Goal: Communication & Community: Answer question/provide support

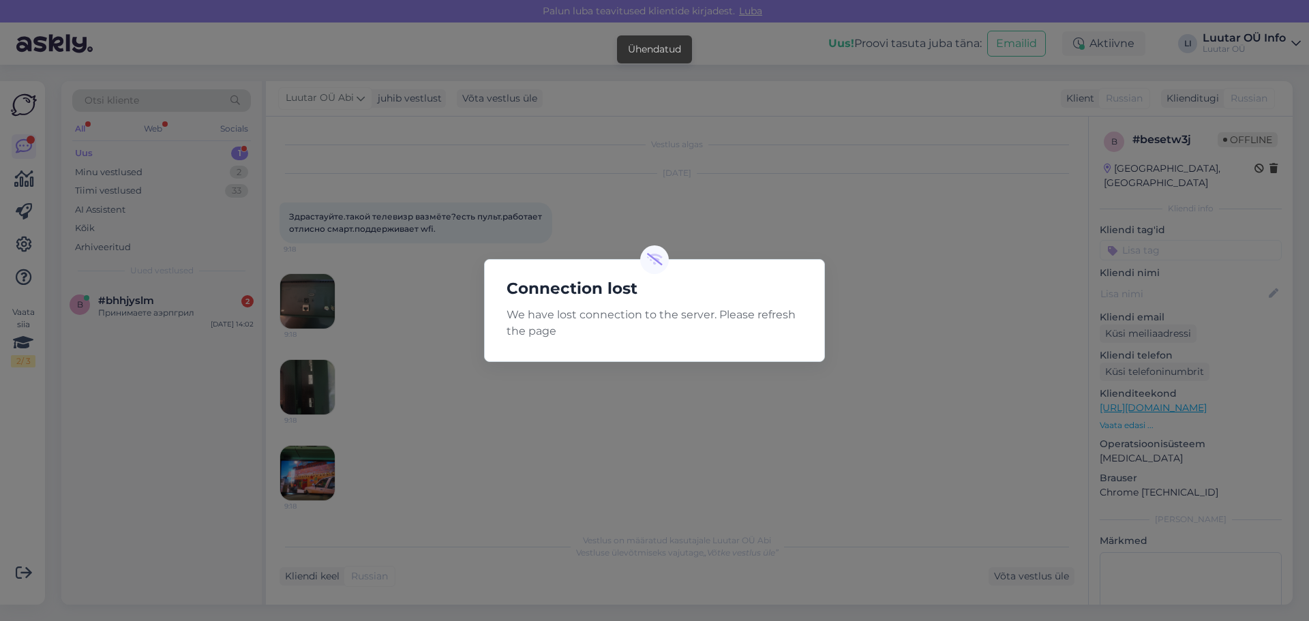
scroll to position [2164, 0]
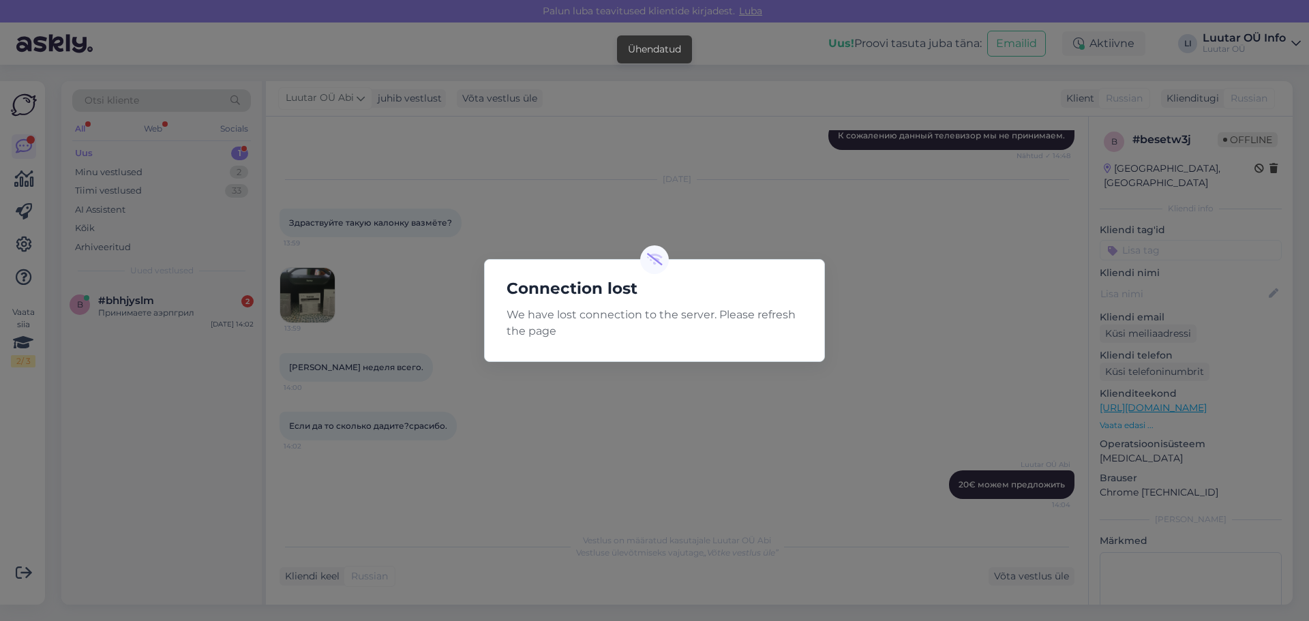
click at [690, 198] on div "Connection lost We have lost connection to the server. Please refresh the page" at bounding box center [654, 310] width 1309 height 621
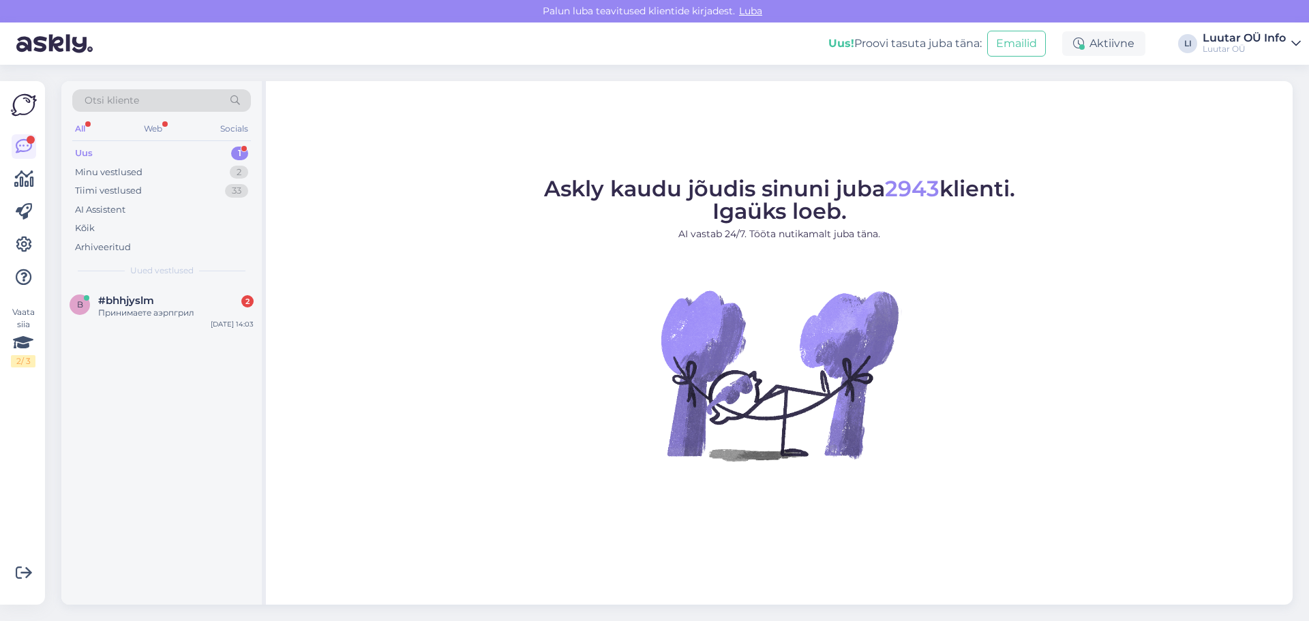
drag, startPoint x: 502, startPoint y: 307, endPoint x: 485, endPoint y: 306, distance: 16.4
click at [502, 307] on figure "Askly kaudu jõudis sinuni juba 2943 klienti. Igaüks loeb. AI vastab 24/7. Tööta…" at bounding box center [779, 338] width 1002 height 320
click at [137, 320] on div "b #bhhjyslm 2 Принимаете аэрпгрил [DATE] 14:03" at bounding box center [161, 309] width 200 height 49
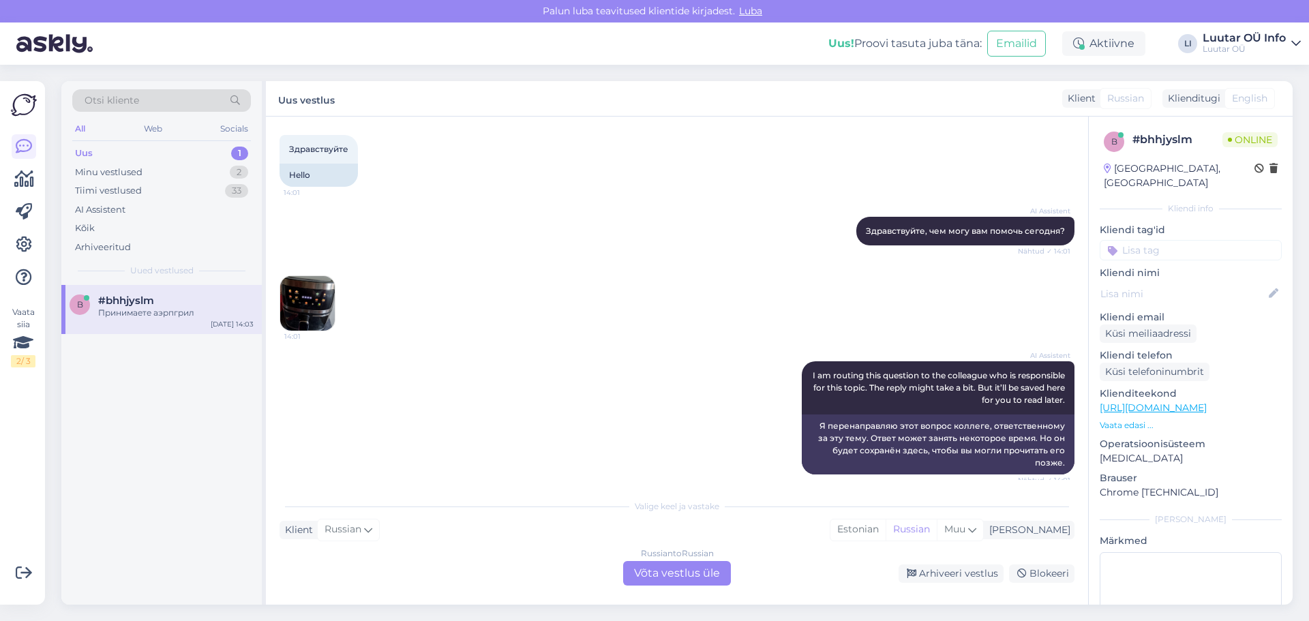
scroll to position [967, 0]
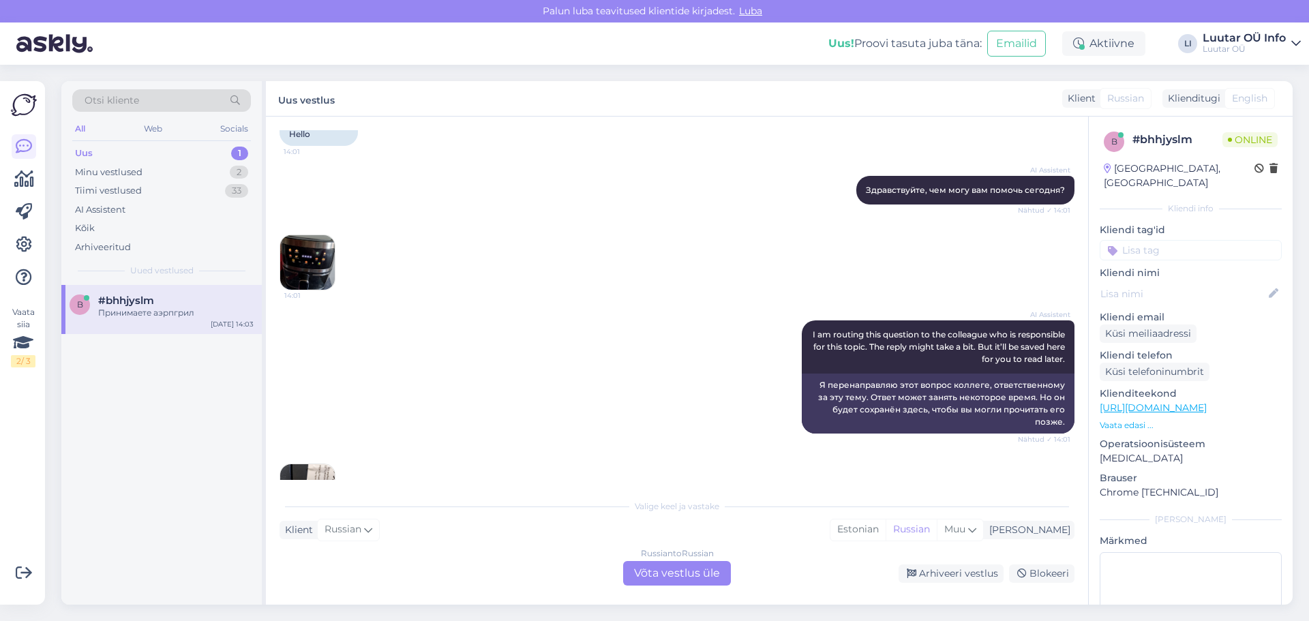
click at [314, 245] on img at bounding box center [307, 262] width 55 height 55
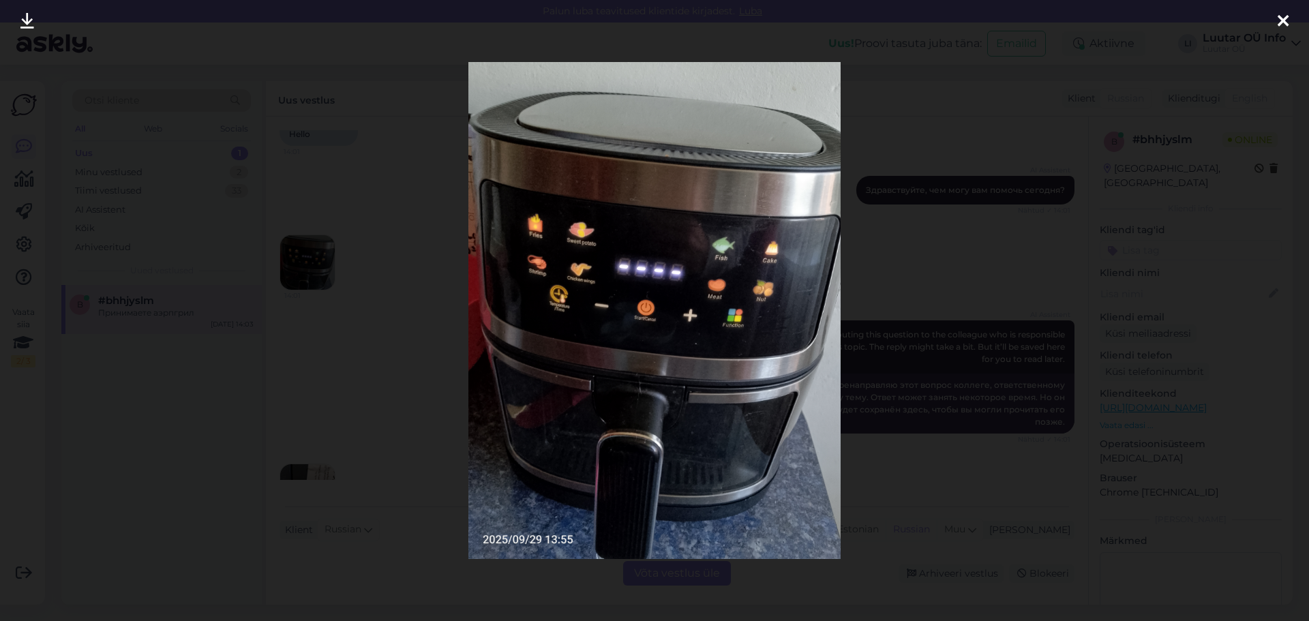
click at [977, 271] on div at bounding box center [654, 310] width 1309 height 621
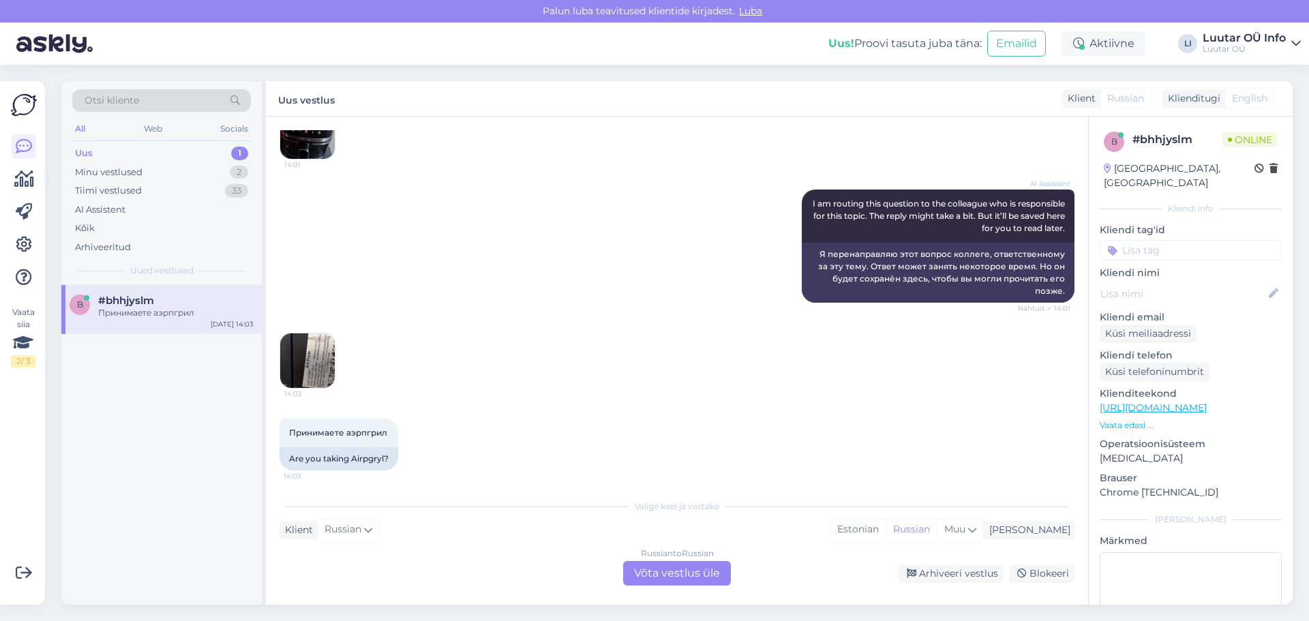
scroll to position [1103, 0]
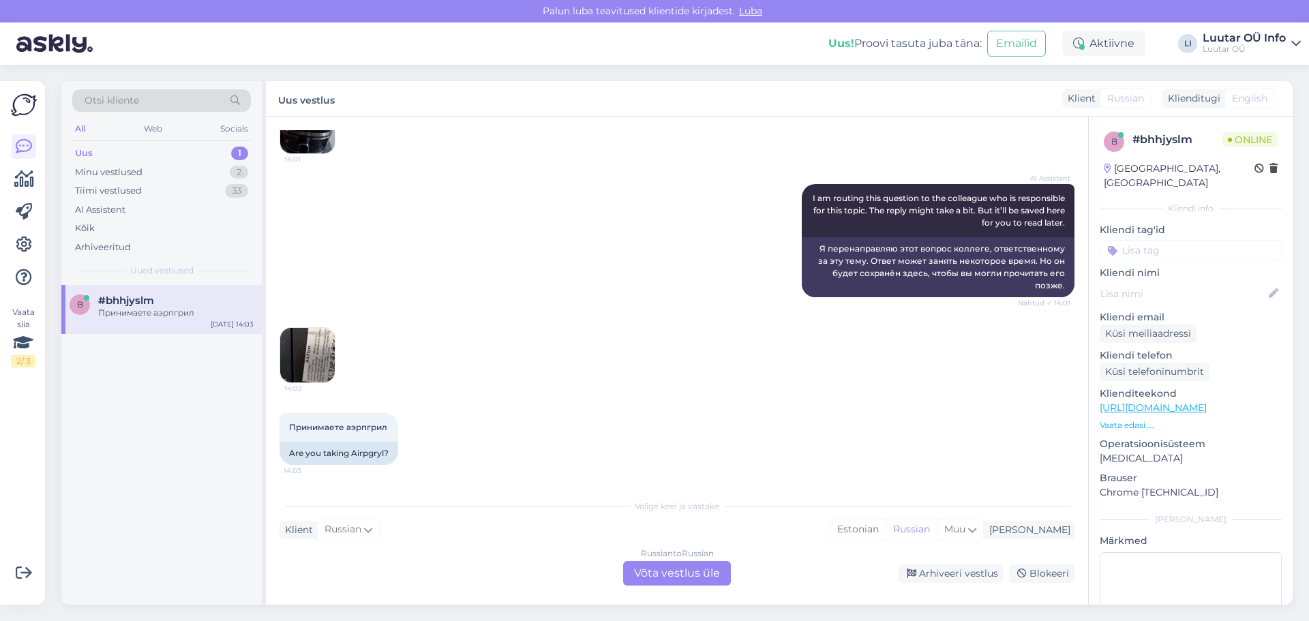
click at [324, 358] on img at bounding box center [307, 355] width 55 height 55
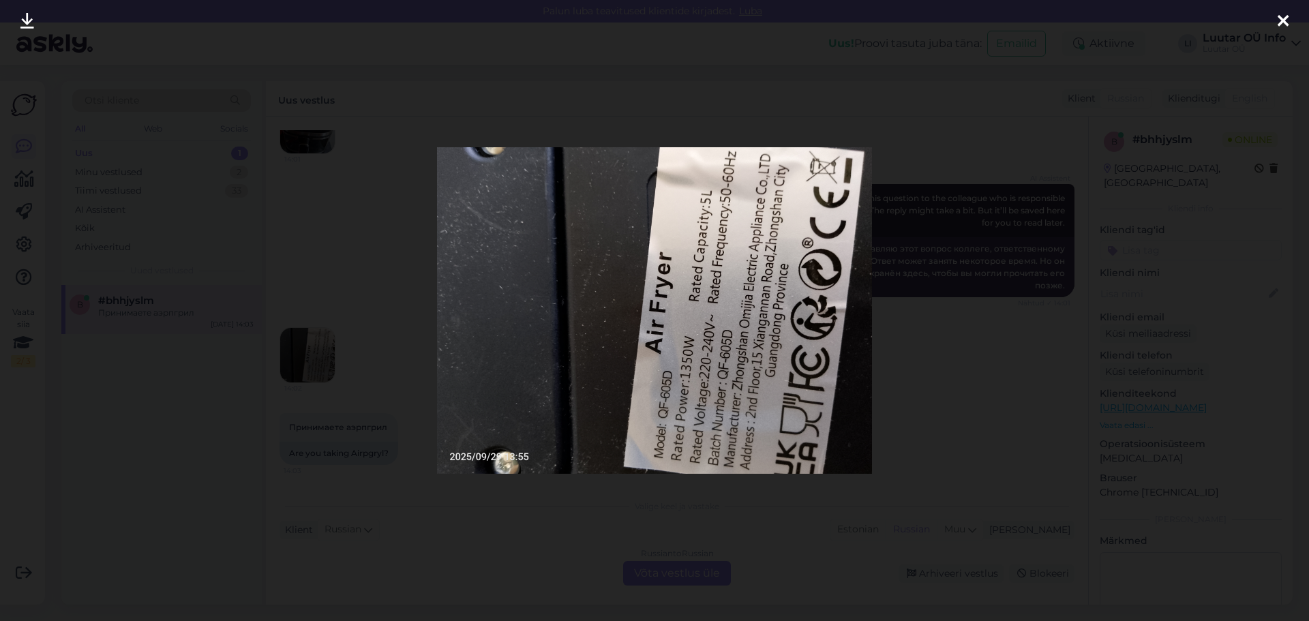
click at [928, 304] on div at bounding box center [654, 310] width 1309 height 621
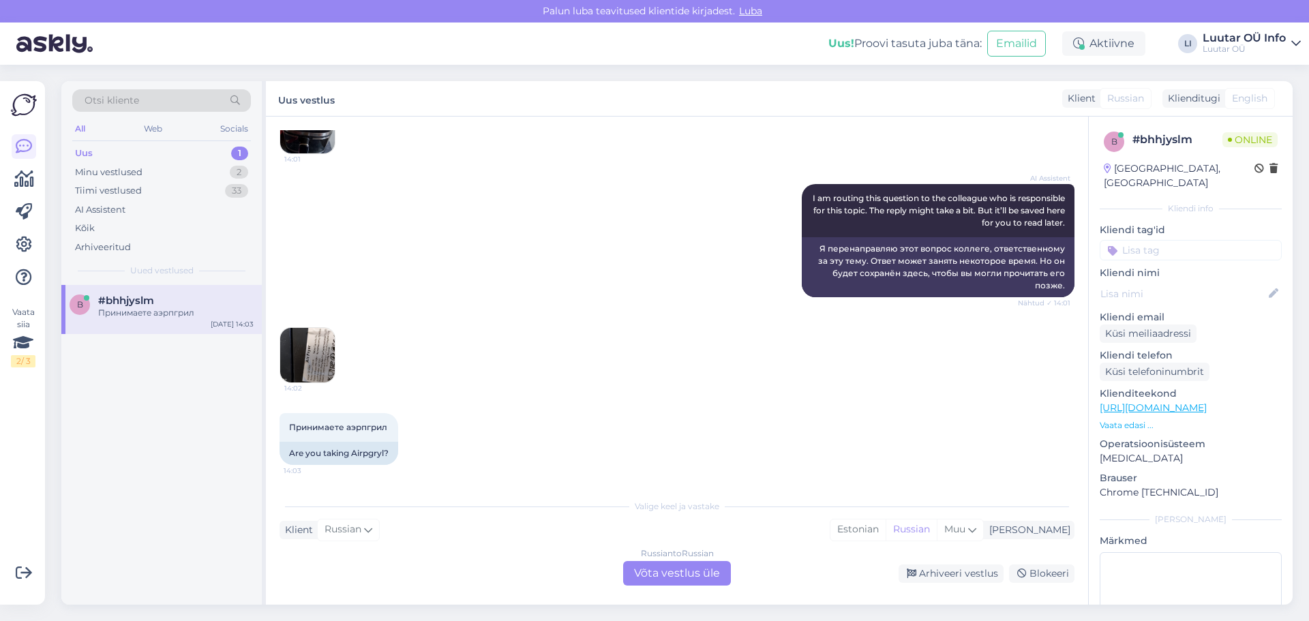
click at [317, 358] on img at bounding box center [307, 355] width 55 height 55
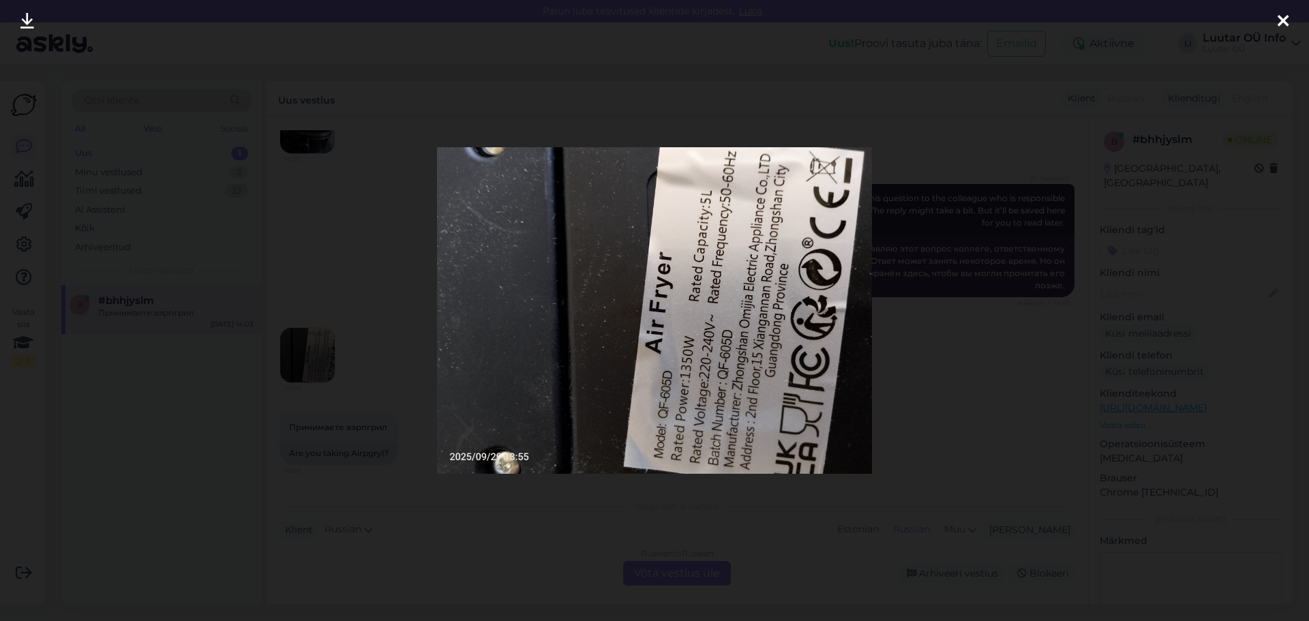
click at [354, 316] on div at bounding box center [654, 310] width 1309 height 621
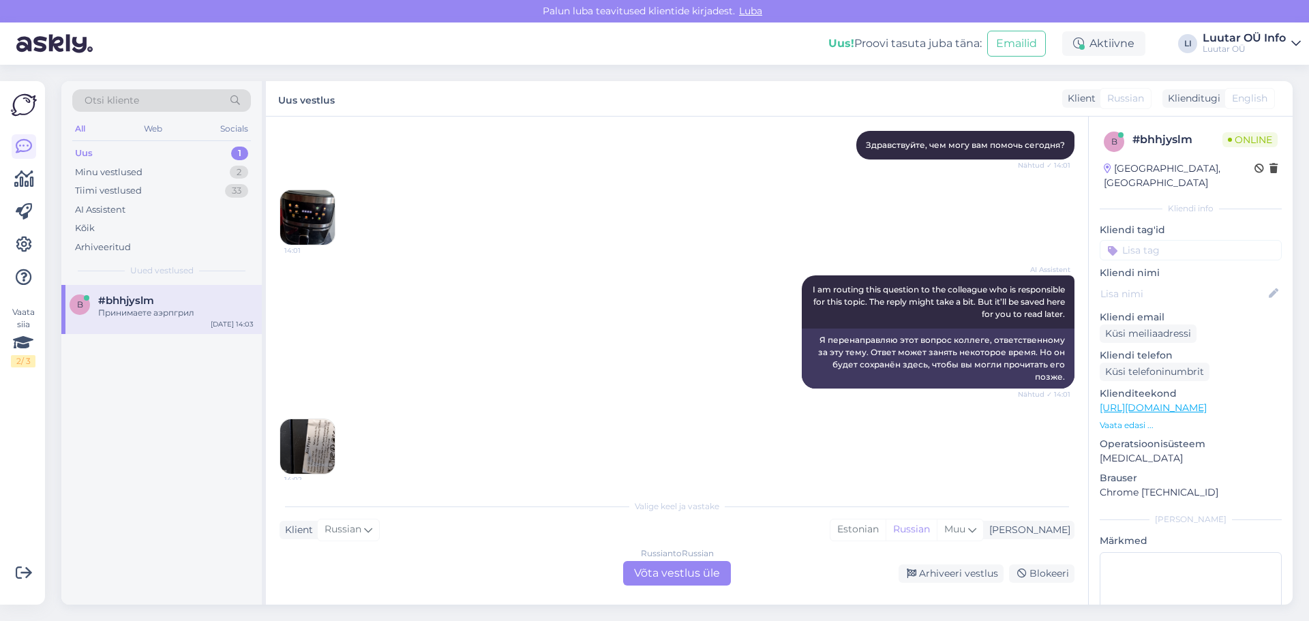
scroll to position [899, 0]
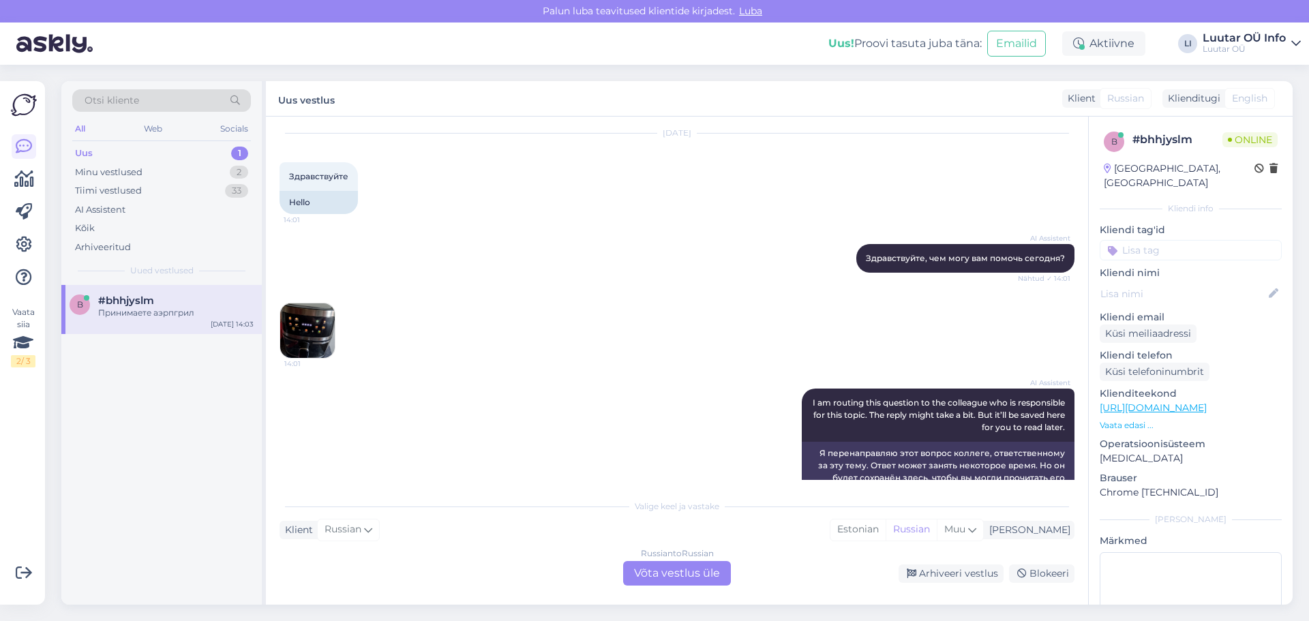
click at [318, 343] on img at bounding box center [307, 330] width 55 height 55
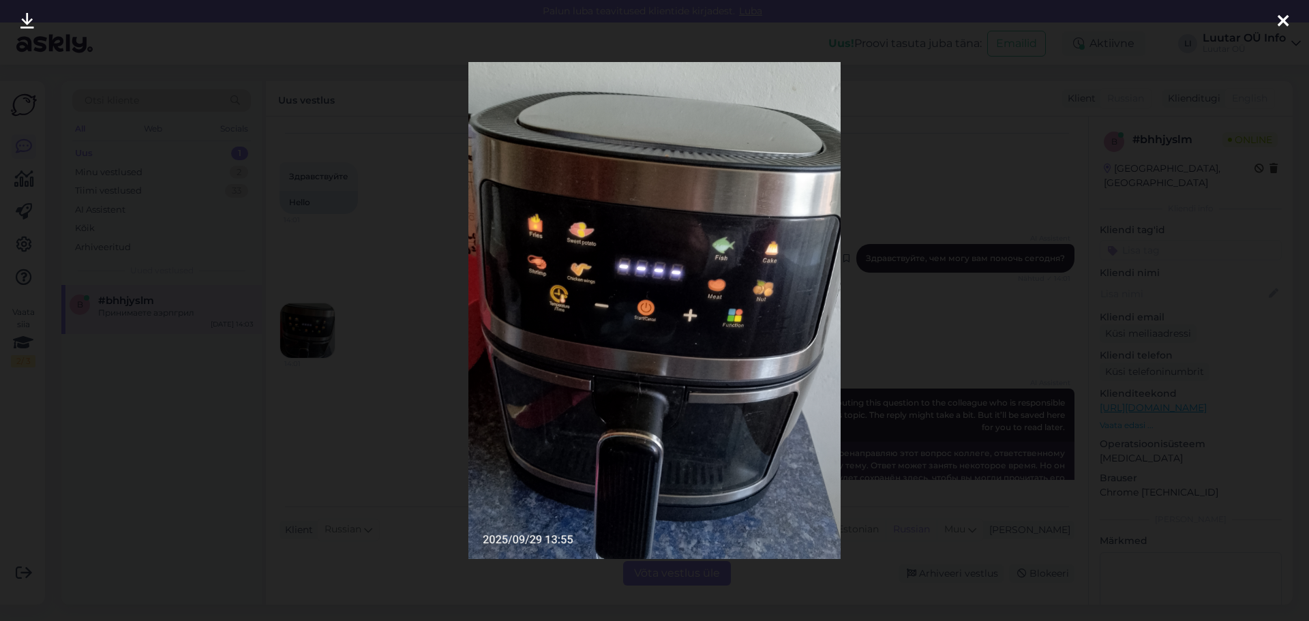
click at [899, 261] on div at bounding box center [654, 310] width 1309 height 621
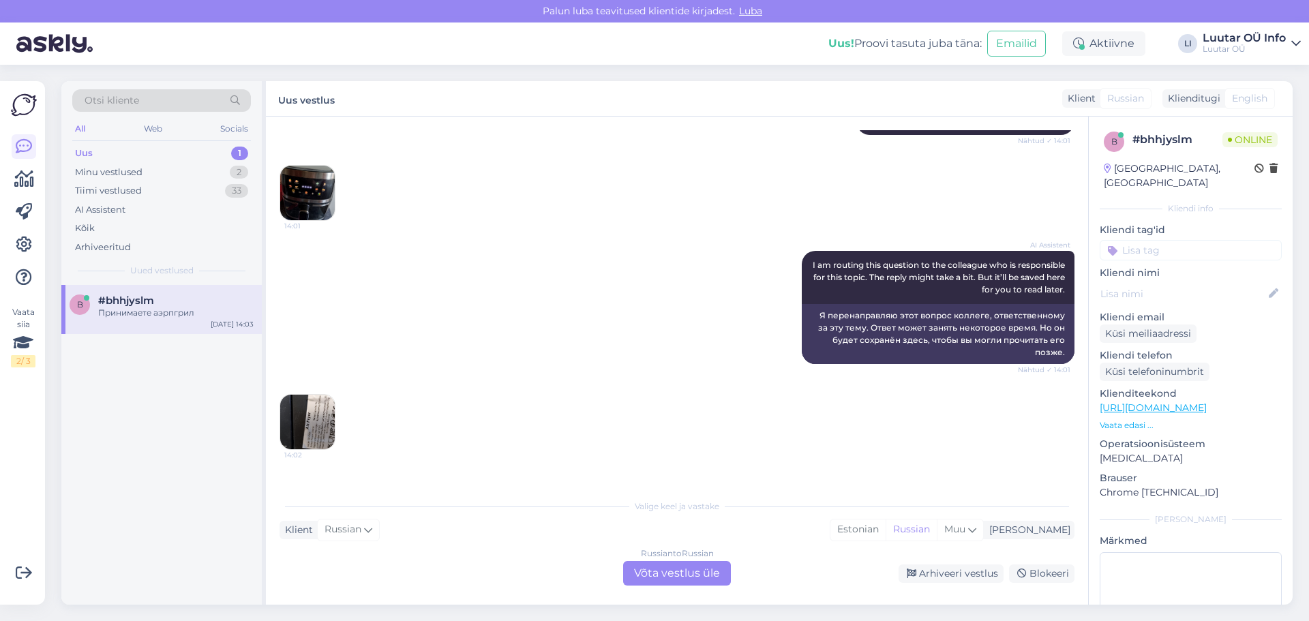
scroll to position [1103, 0]
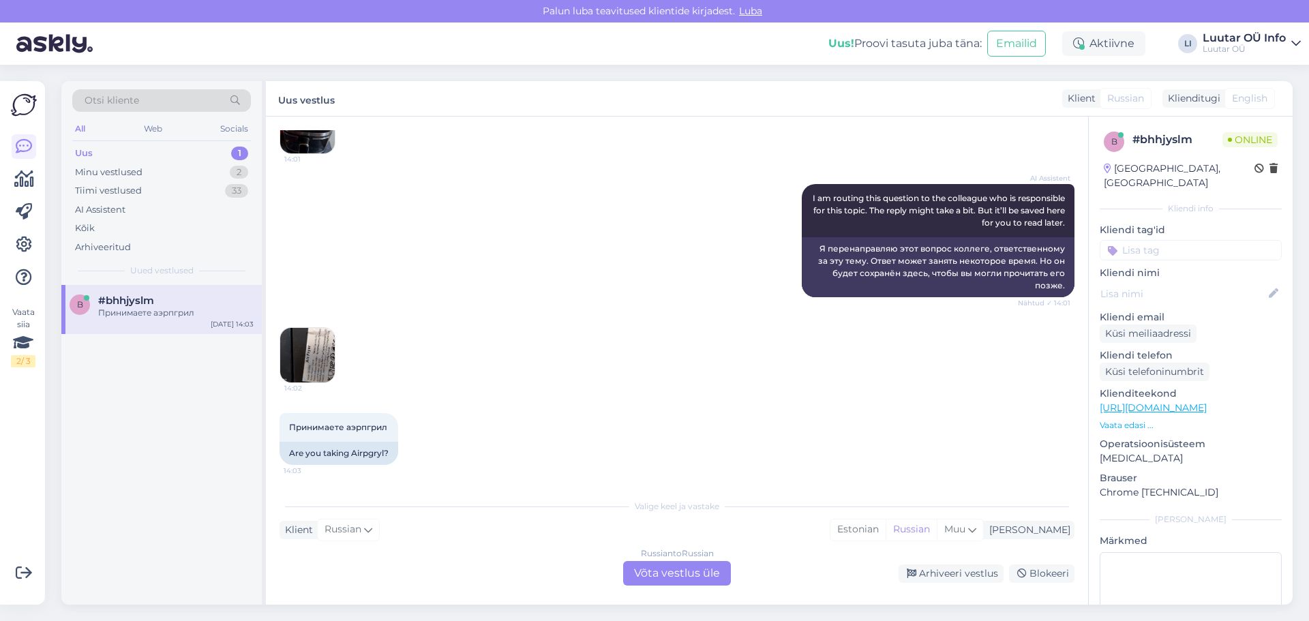
click at [694, 577] on div "Russian to Russian Võta vestlus üle" at bounding box center [677, 573] width 108 height 25
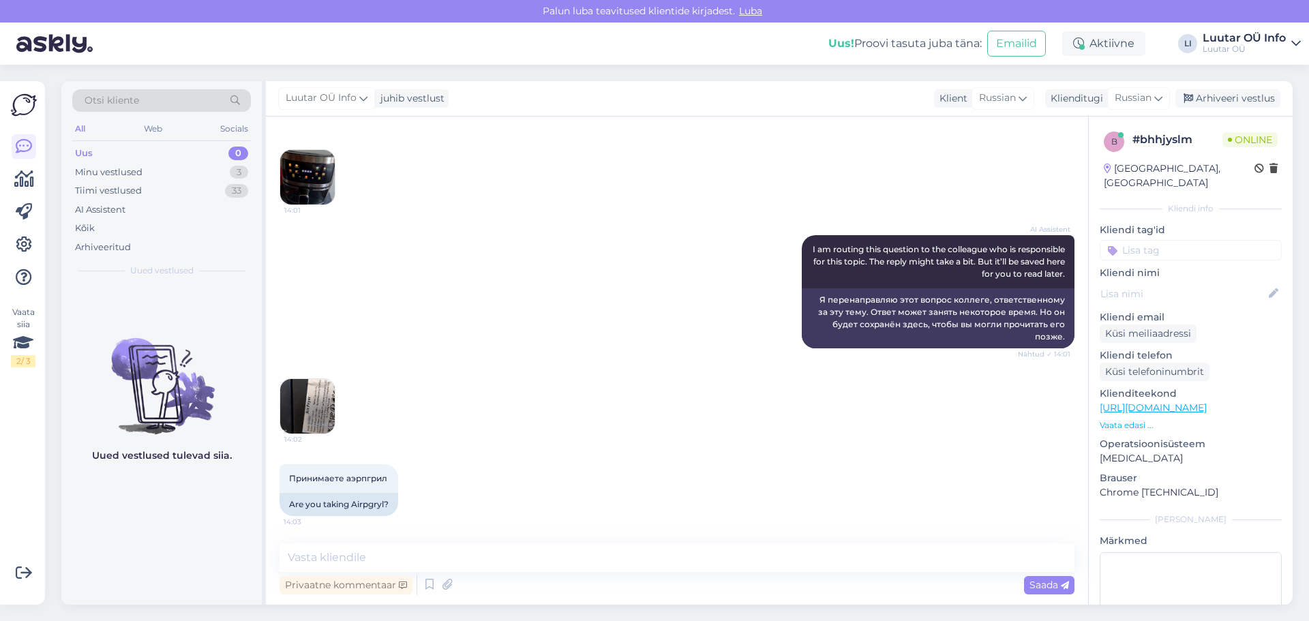
scroll to position [1052, 0]
click at [554, 555] on textarea at bounding box center [676, 557] width 795 height 29
click at [1132, 100] on span "Russian" at bounding box center [1132, 98] width 37 height 15
type input "es"
click at [1095, 175] on link "Estonian" at bounding box center [1108, 181] width 150 height 22
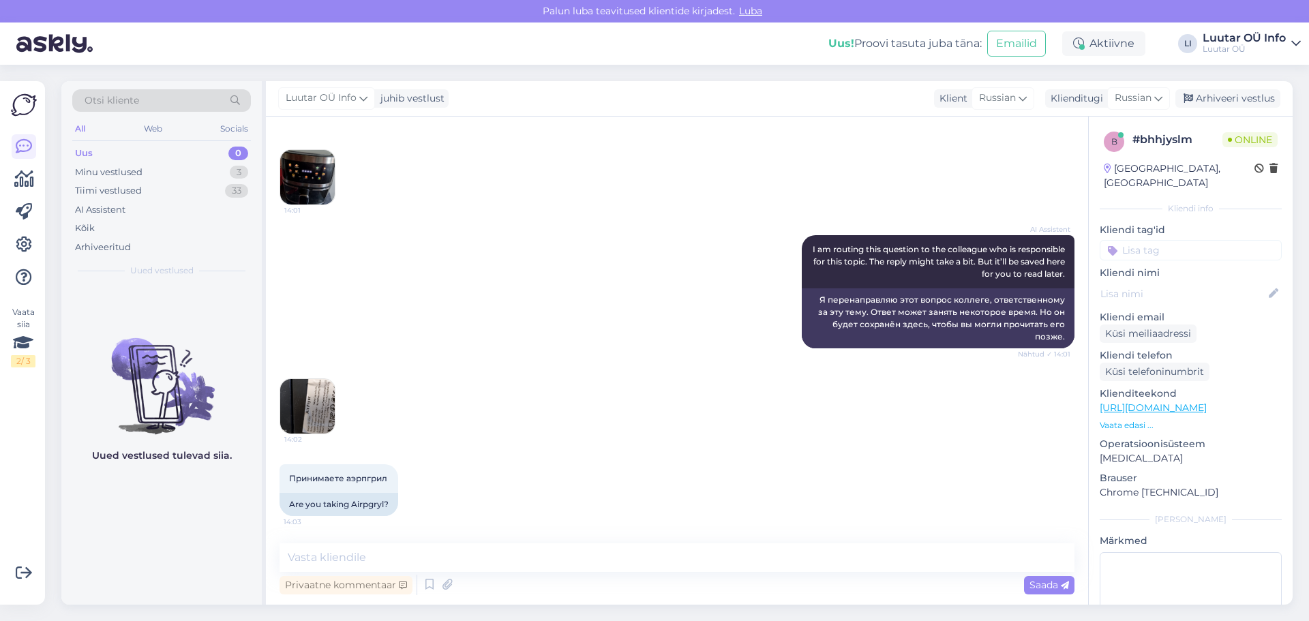
scroll to position [1117, 0]
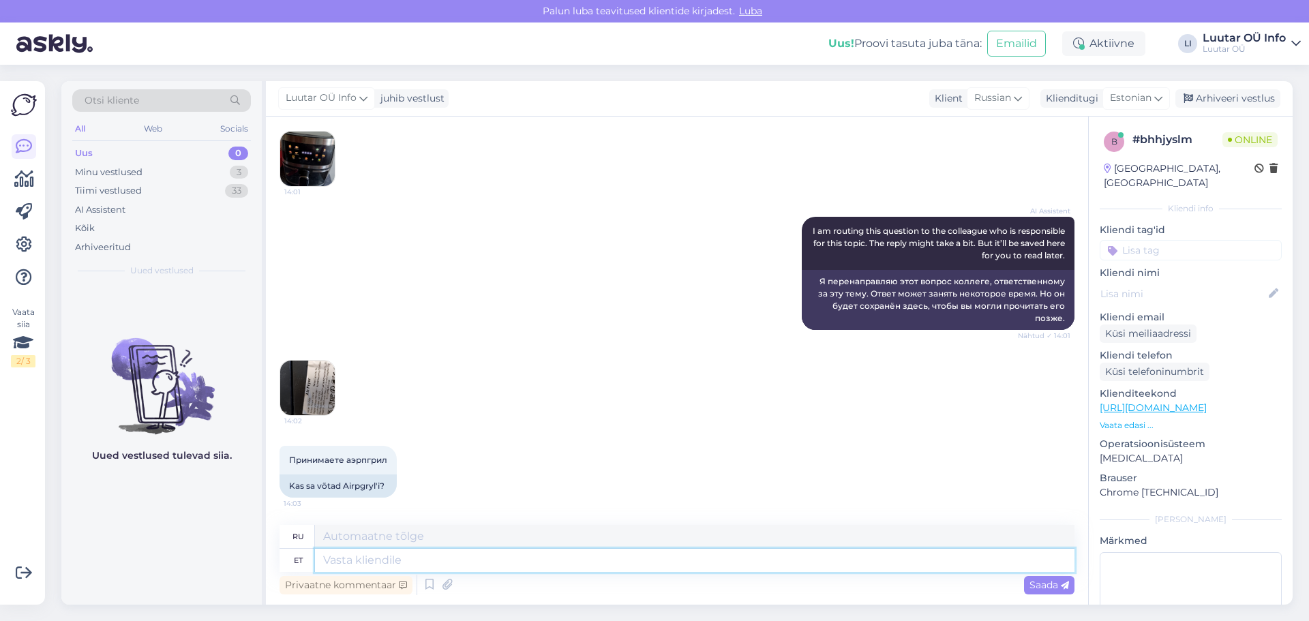
click at [408, 566] on textarea at bounding box center [694, 560] width 759 height 23
type textarea "Tere!"
type textarea "Привет!"
type textarea "Tere! Kas"
type textarea "Привет! Это"
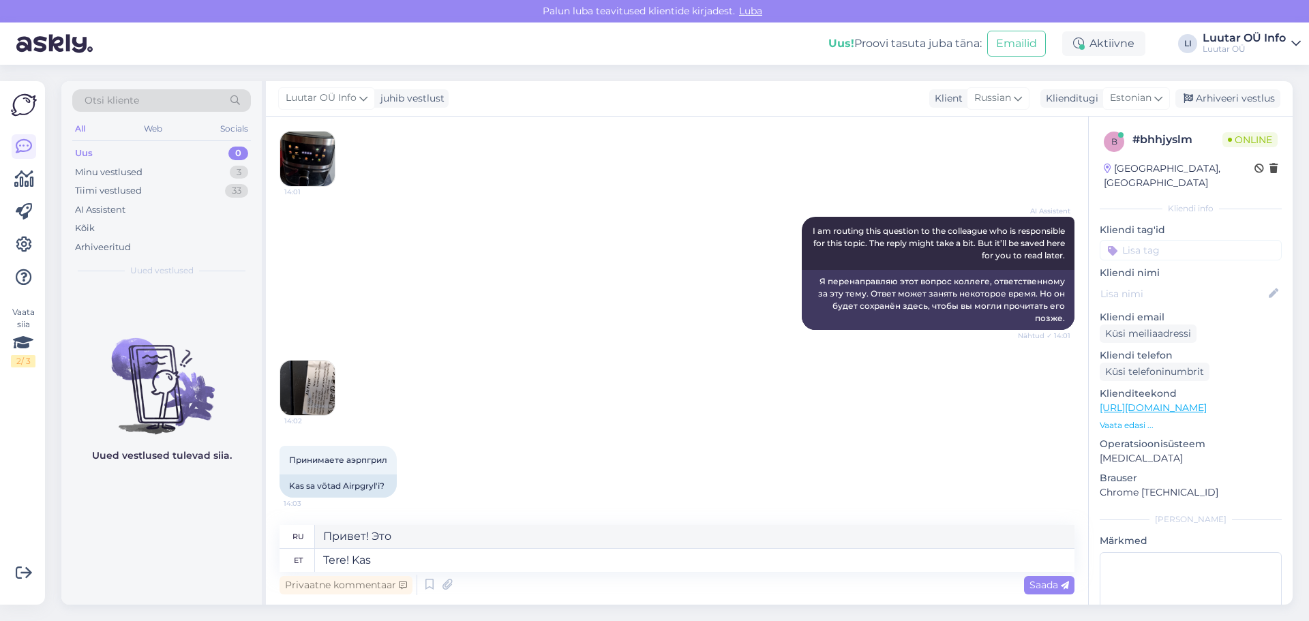
click at [288, 149] on img at bounding box center [307, 159] width 55 height 55
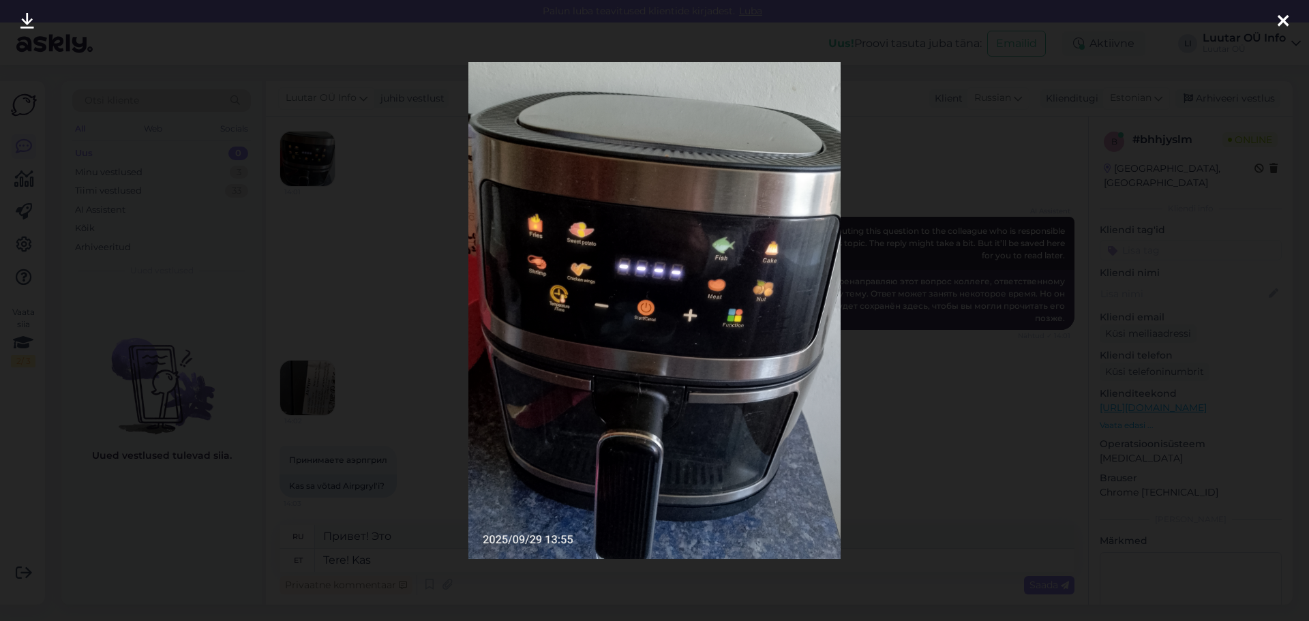
click at [913, 367] on div at bounding box center [654, 310] width 1309 height 621
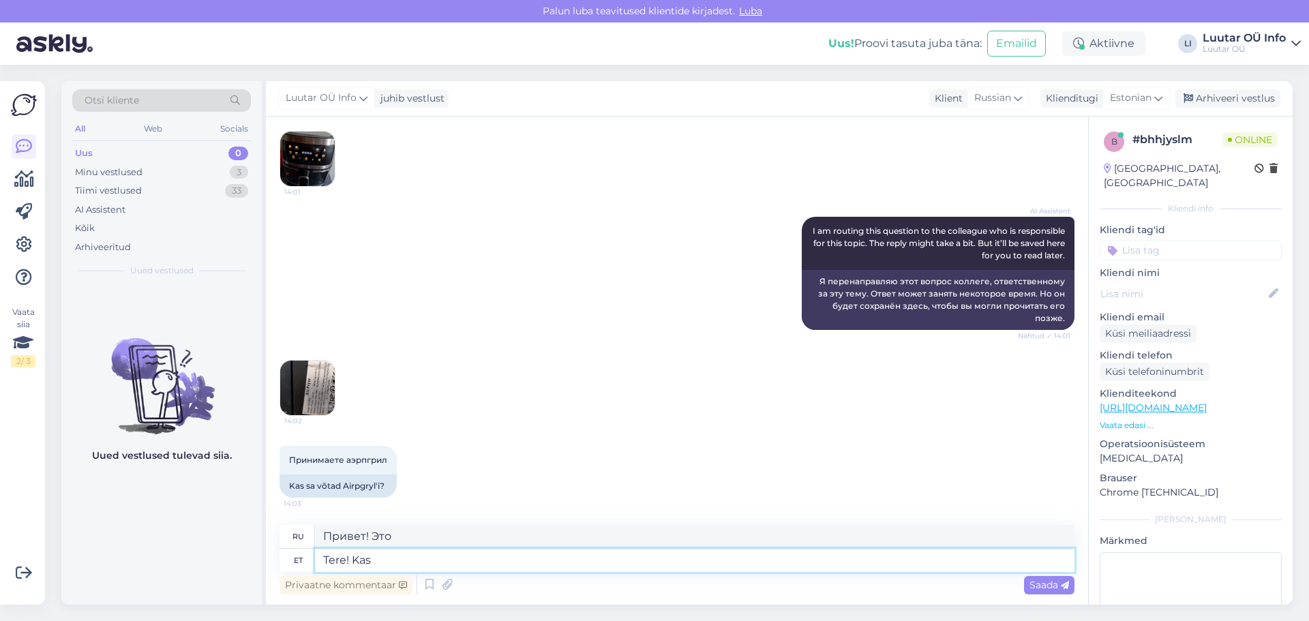
click at [403, 559] on textarea "Tere! Kas" at bounding box center [694, 560] width 759 height 23
type textarea "Tere! Kas air"
type textarea "Привет! Это воздух?"
type textarea "Tere! Kas airfryer on"
type textarea "Привет! Аэрофритюрница?"
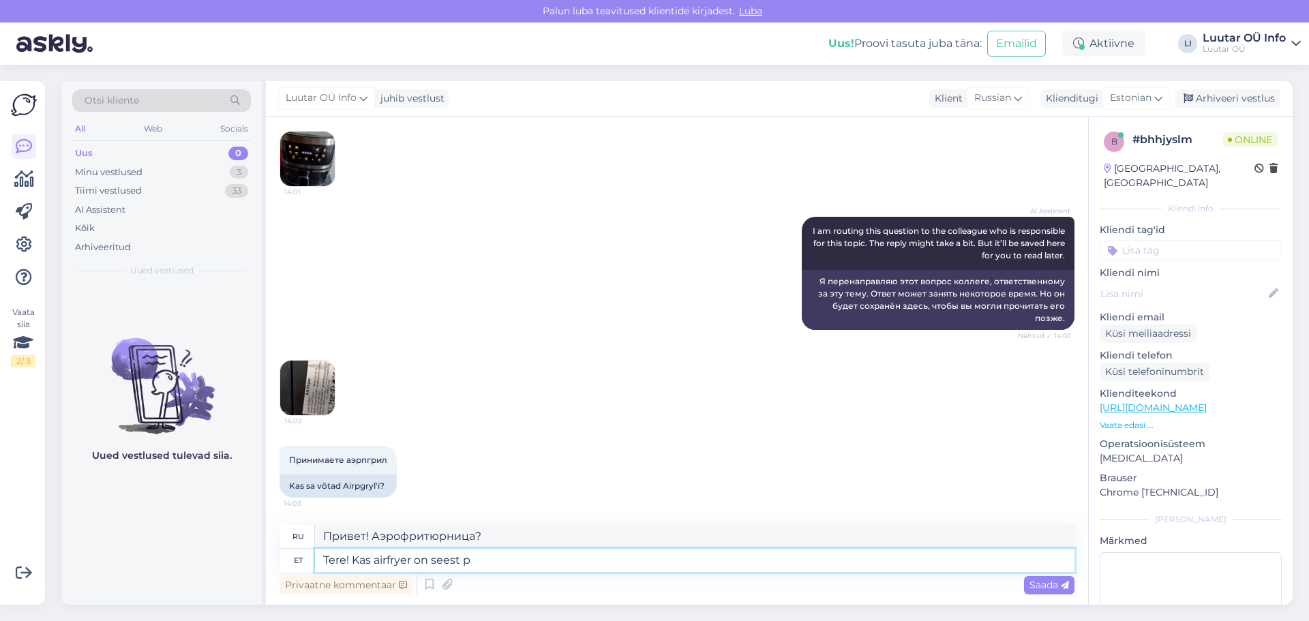
type textarea "Tere! Kas airfryer on seest pu"
type textarea "Привет! Аэрофритюрница внутри?"
type textarea "Tere! Kas airfryer on seest puhas?"
type textarea "Здравствуйте! Аэрофритюрница чистая внутри?"
type textarea "Tere! Kas airfryer on"
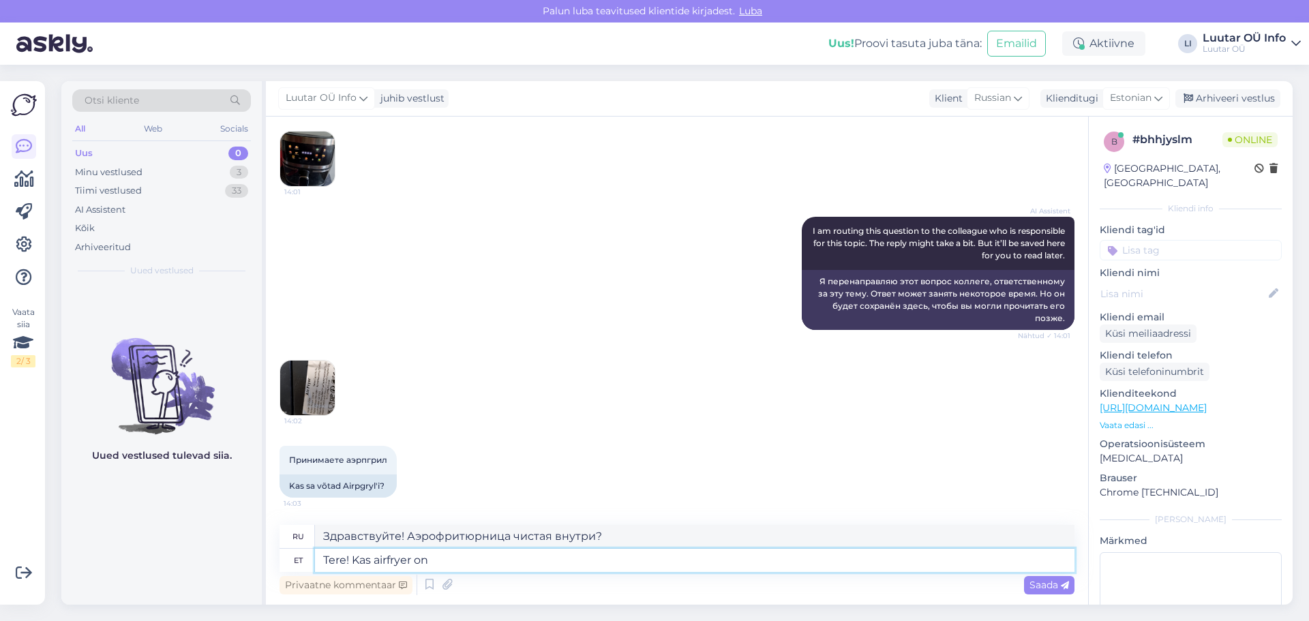
type textarea "Привет! Аэрофритюрница внутри?"
type textarea "Tere! Kas airfry"
type textarea "Привет! Аэрофритюрница?"
type textarea "Tere! Kas"
type textarea "Привет! Это"
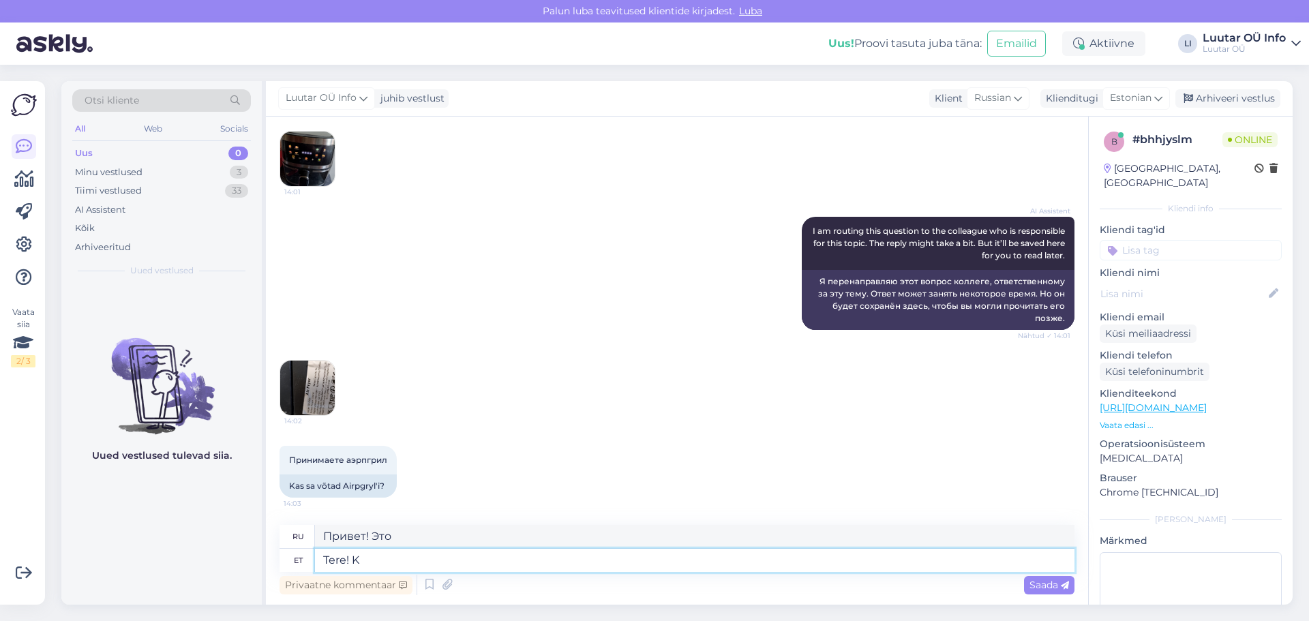
type textarea "Tere!"
type textarea "Привет!"
type textarea "Tere!"
click at [1070, 585] on div "Saada" at bounding box center [1049, 585] width 50 height 18
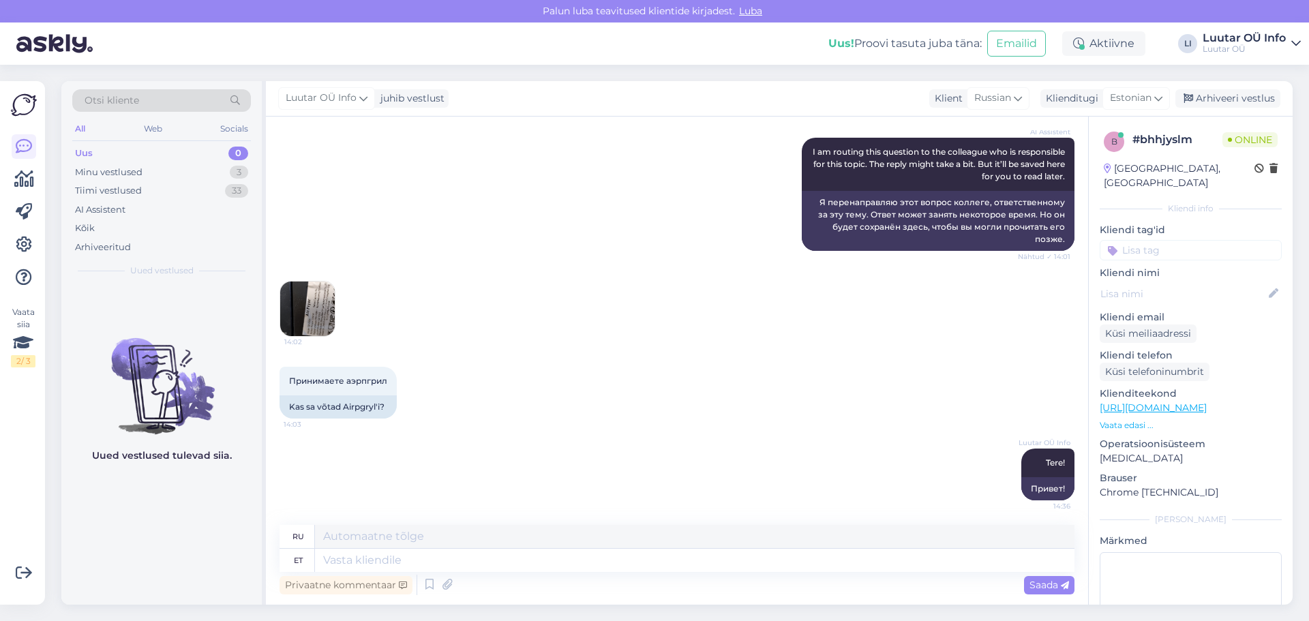
scroll to position [1199, 0]
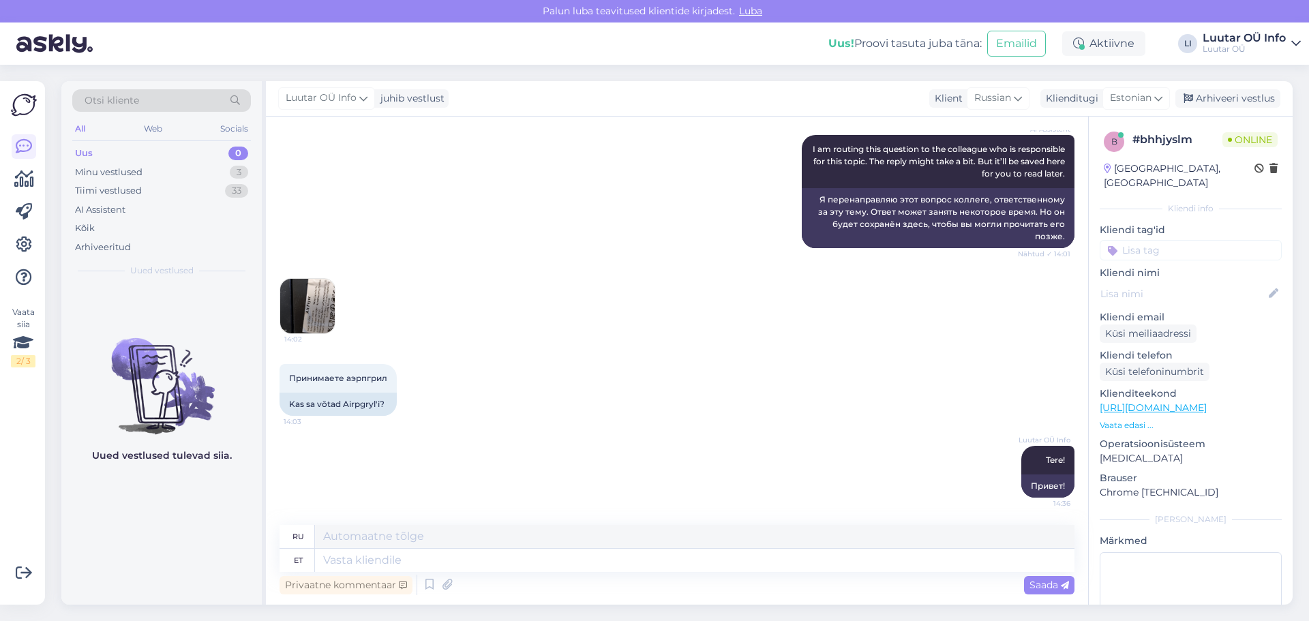
click at [319, 316] on img at bounding box center [307, 306] width 55 height 55
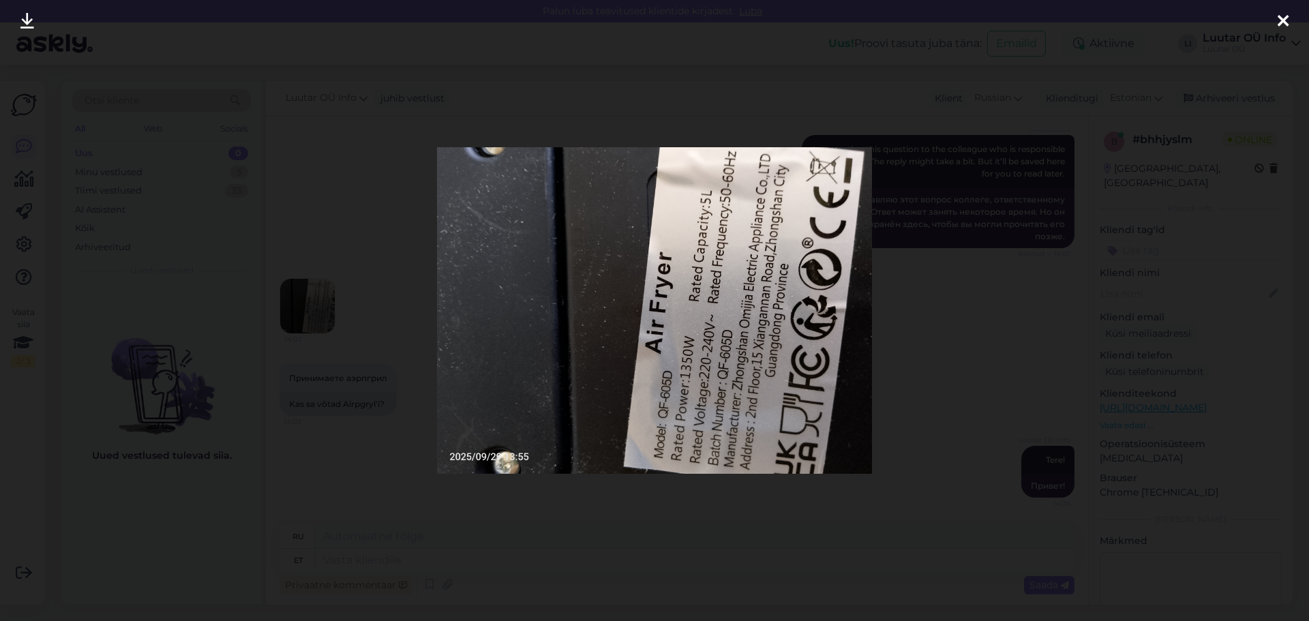
click at [547, 503] on div at bounding box center [654, 310] width 1309 height 621
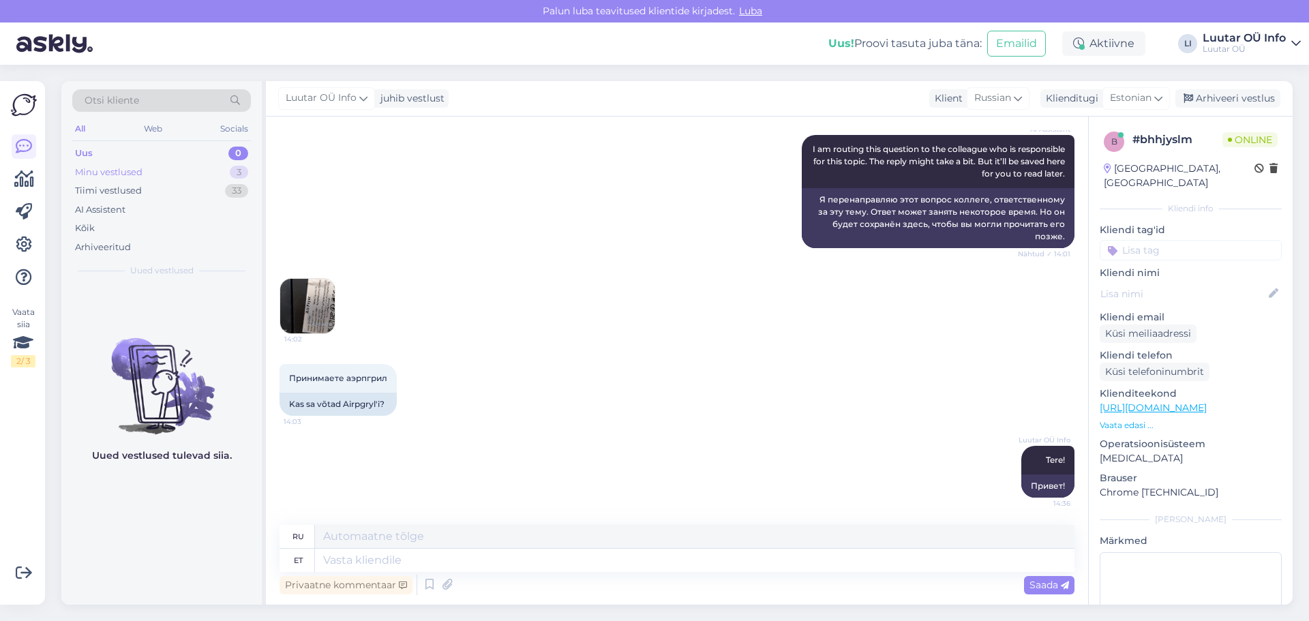
click at [178, 170] on div "Minu vestlused 3" at bounding box center [161, 172] width 179 height 19
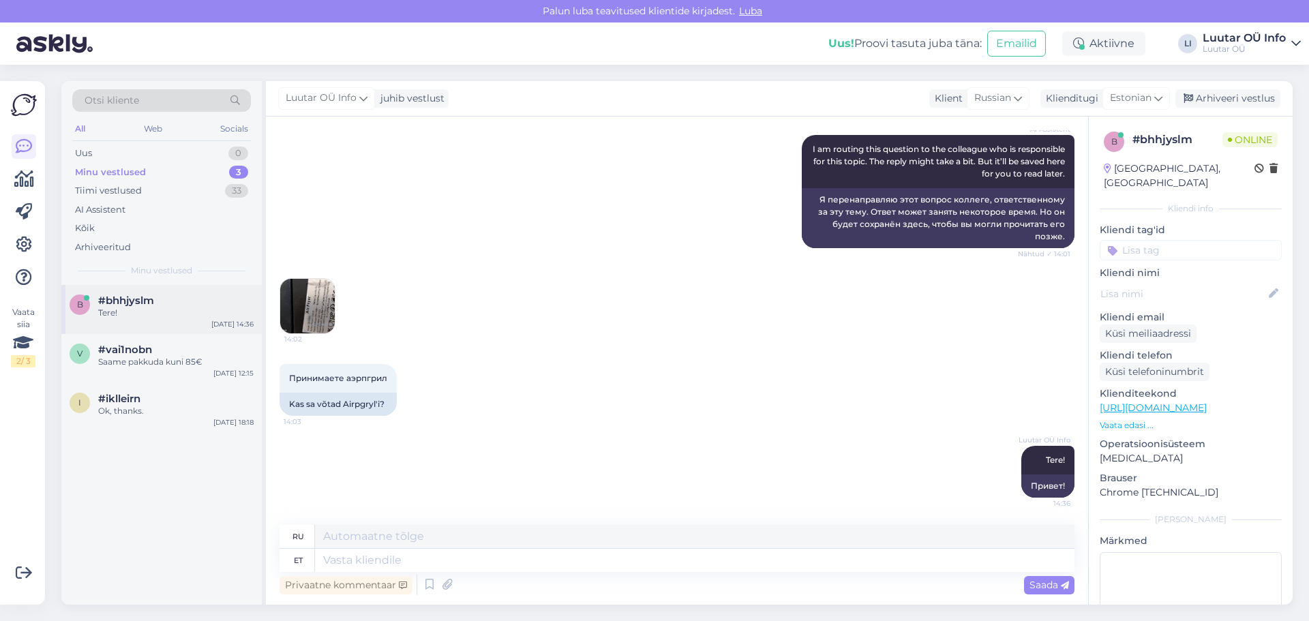
click at [151, 308] on div "Tere!" at bounding box center [175, 313] width 155 height 12
click at [102, 154] on div "Uus 0" at bounding box center [161, 153] width 179 height 19
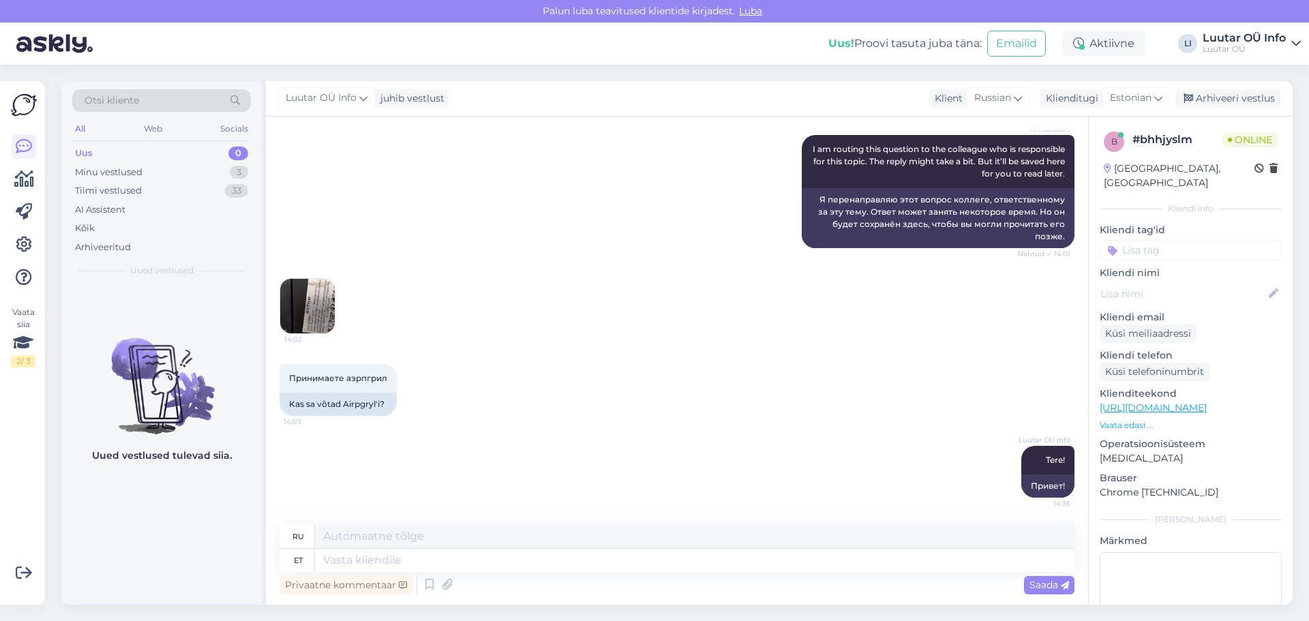
click at [617, 338] on div "14:02" at bounding box center [676, 306] width 795 height 86
click at [398, 552] on textarea at bounding box center [694, 560] width 759 height 23
type textarea "Kas"
type textarea "Является"
type textarea "Kas toode"
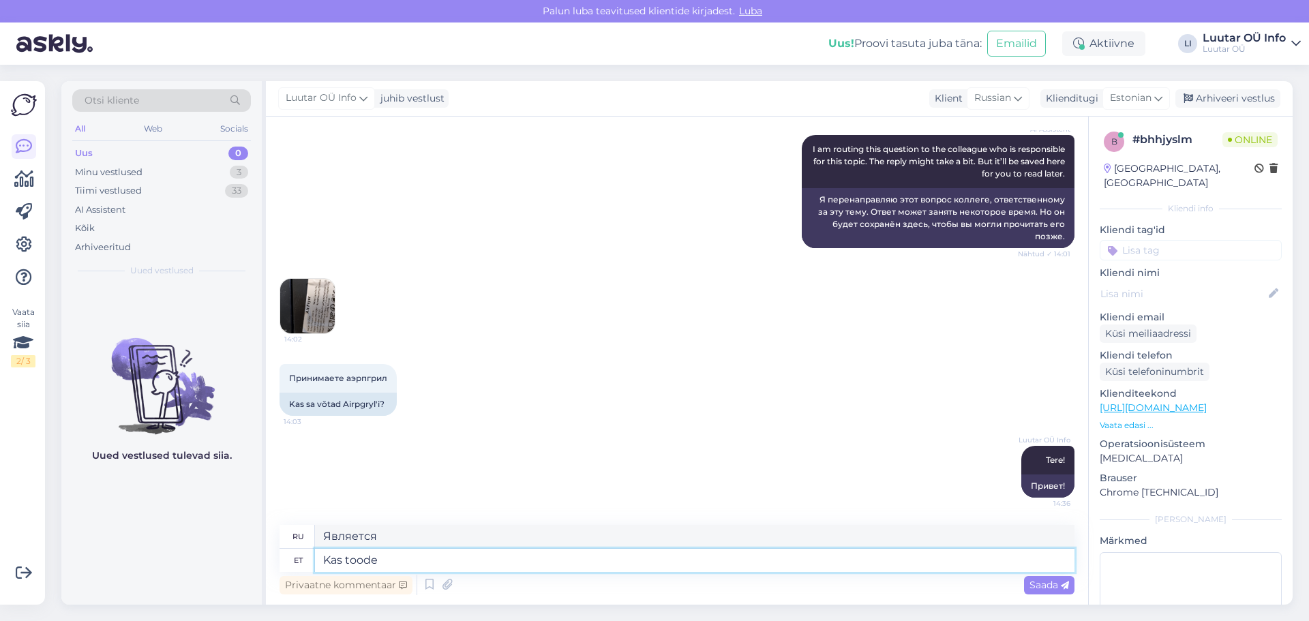
type textarea "Является ли продукт"
type textarea "Kas toode on kasutatud?"
type textarea "Изделие бывшее в употреблении?"
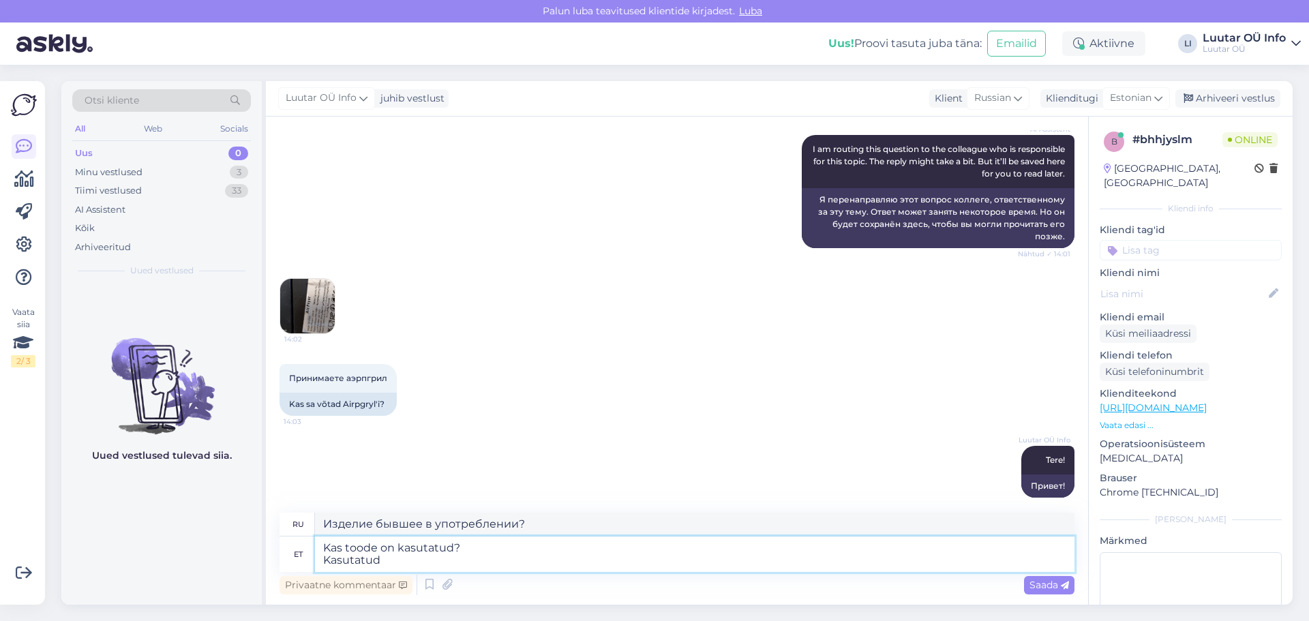
type textarea "Kas toode on kasutatud? Kasutatud"
type textarea "Товар был в употреблении? Б/у"
type textarea "Kas toode on kasutatud? Võtame s"
type textarea "Товар бывший в употреблении? Мы принимаем"
type textarea "Kas toode on kasutatud? Võtame sellised to"
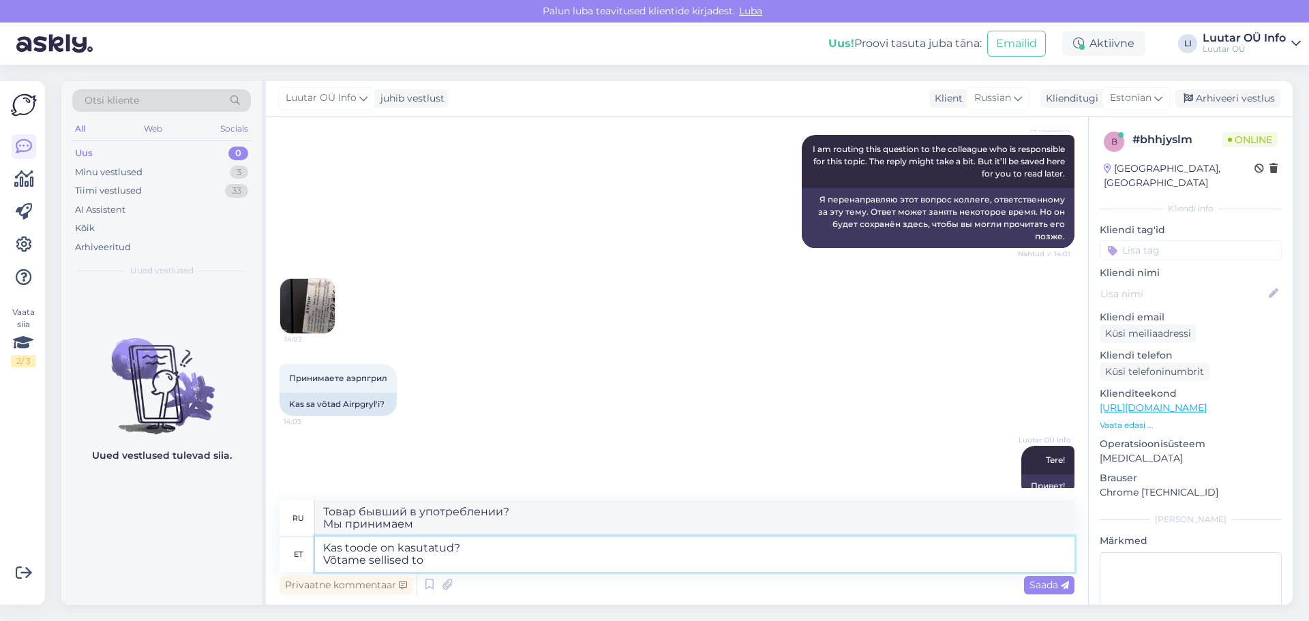
type textarea "Товар бывший в употреблении? Мы принимаем такие"
type textarea "Kas toode on kasutatud? Võtame sellised tooteid"
type textarea "Товар бывший в употреблении? Мы принимаем такие товары."
type textarea "Kas toode on kasutatud? Võtame sellised tooteid vastu ainult u"
type textarea "Товар бывший в употреблении? Мы принимаем только такие товары."
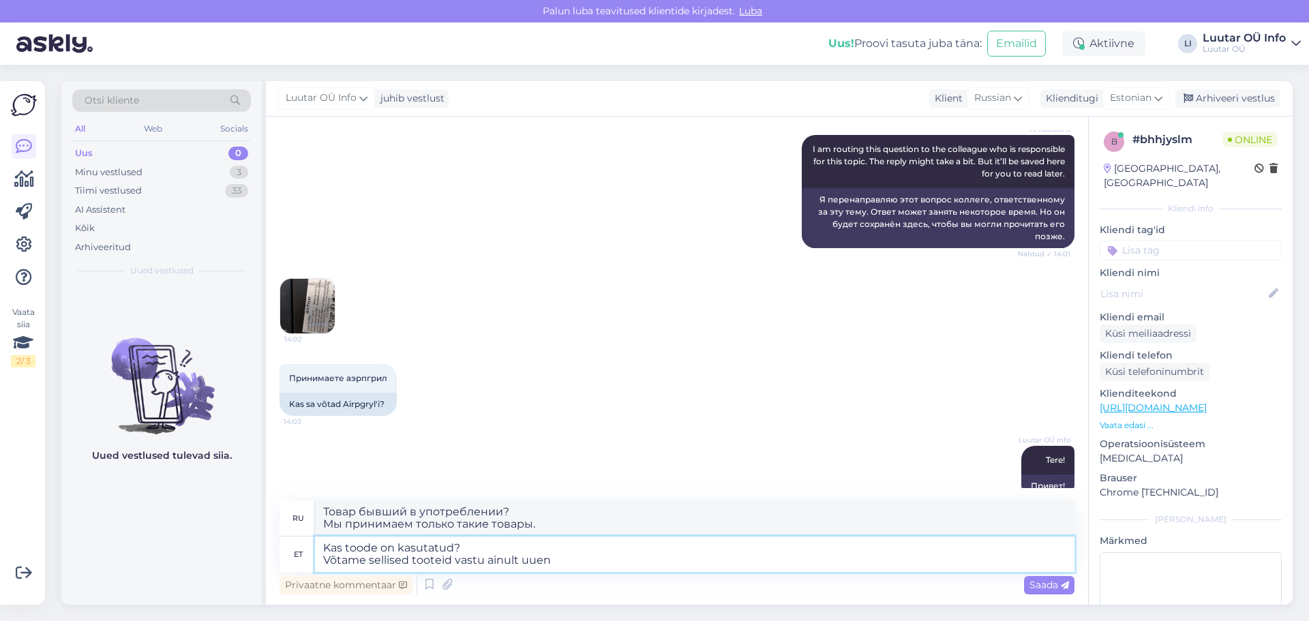
type textarea "Kas toode on kasutatud? Võtame sellised tooteid vastu ainult uuena"
type textarea "Товар был в употреблении? Мы принимаем такие товары только как новые."
click at [557, 565] on textarea "Kas toode on kasutatud? Võtame sellised tooteid vastu ainult uuena" at bounding box center [694, 553] width 759 height 35
type textarea "Kas toode on kasutatud? Võtame sellised tooteid vastu ainult uuena."
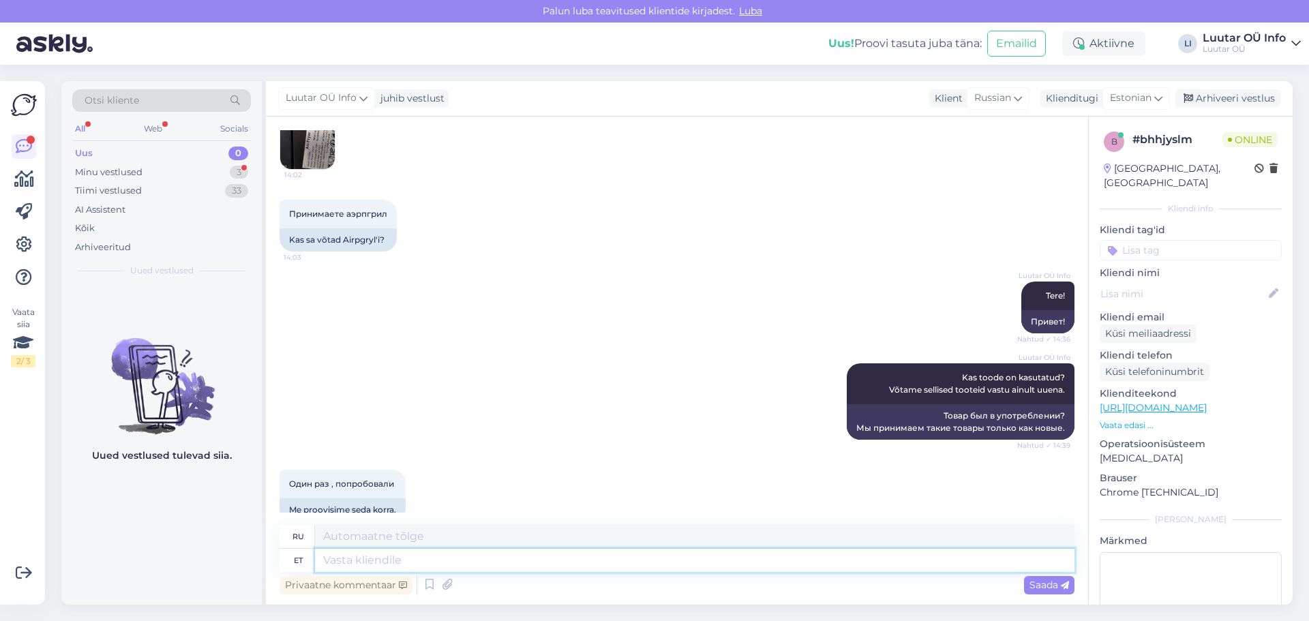
scroll to position [1387, 0]
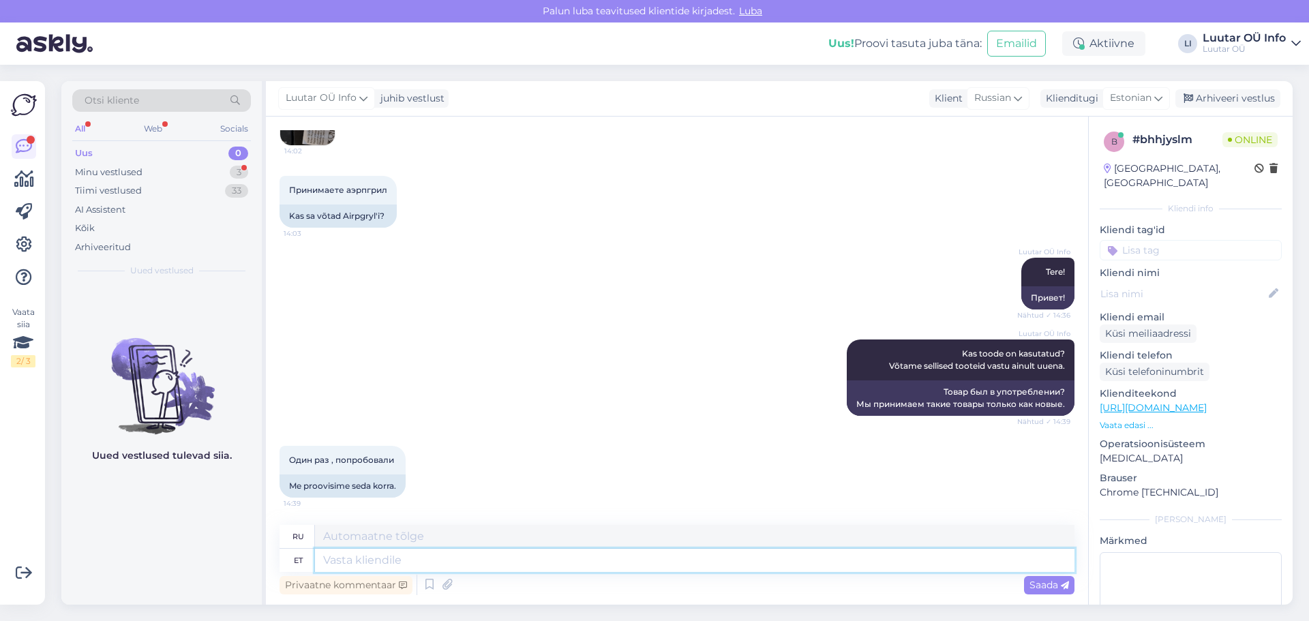
click at [380, 562] on textarea at bounding box center [694, 560] width 759 height 23
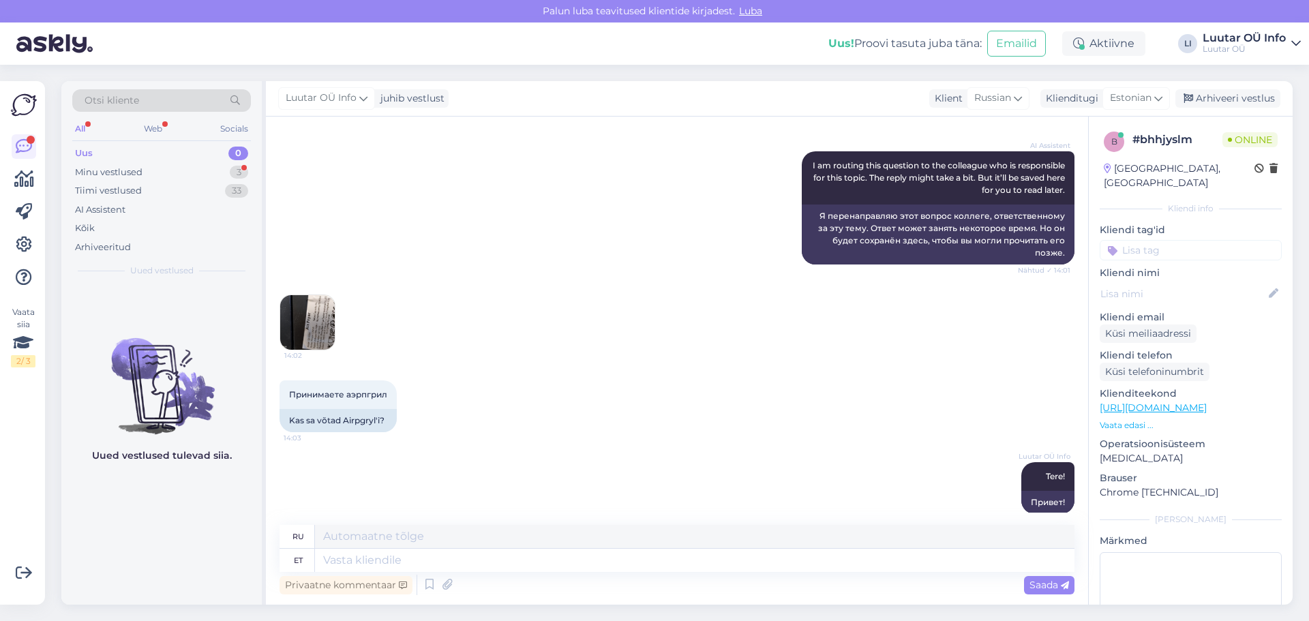
click at [300, 331] on img at bounding box center [307, 322] width 55 height 55
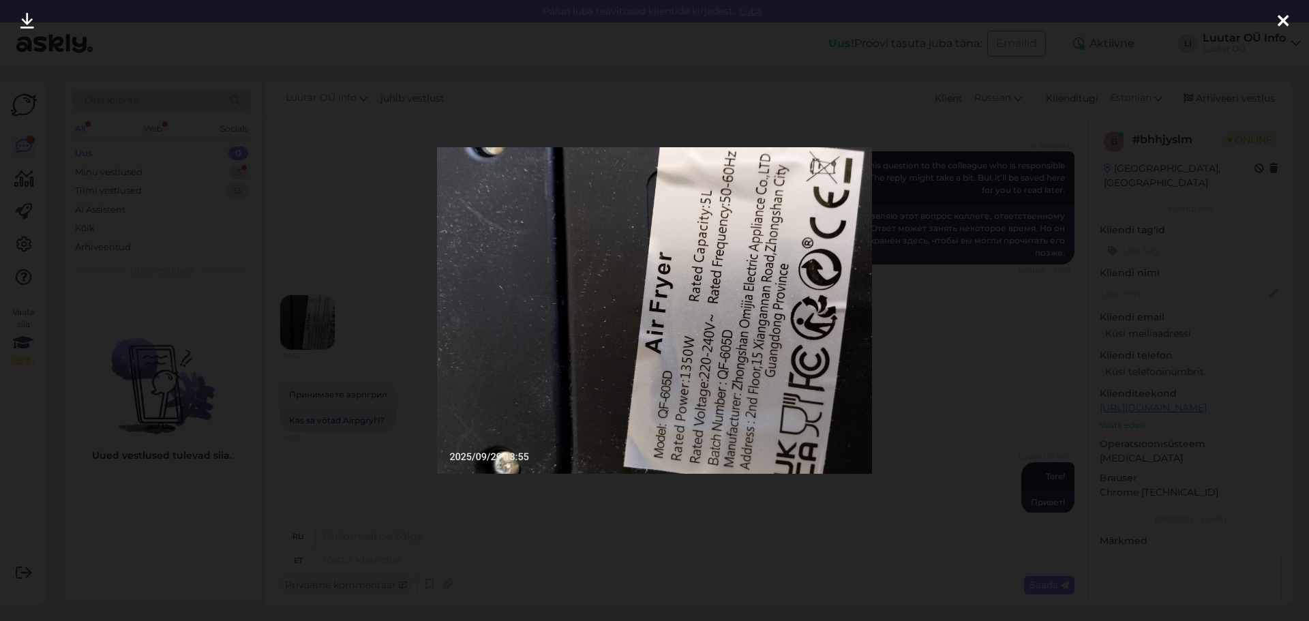
click at [905, 275] on div at bounding box center [654, 310] width 1309 height 621
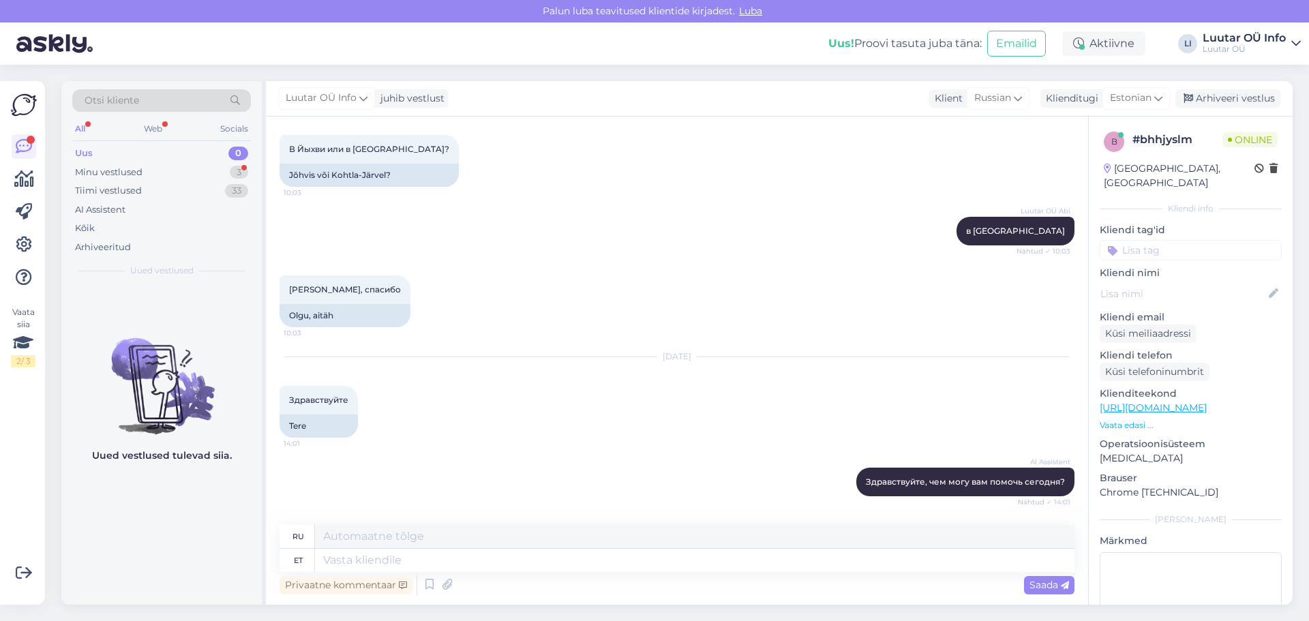
scroll to position [910, 0]
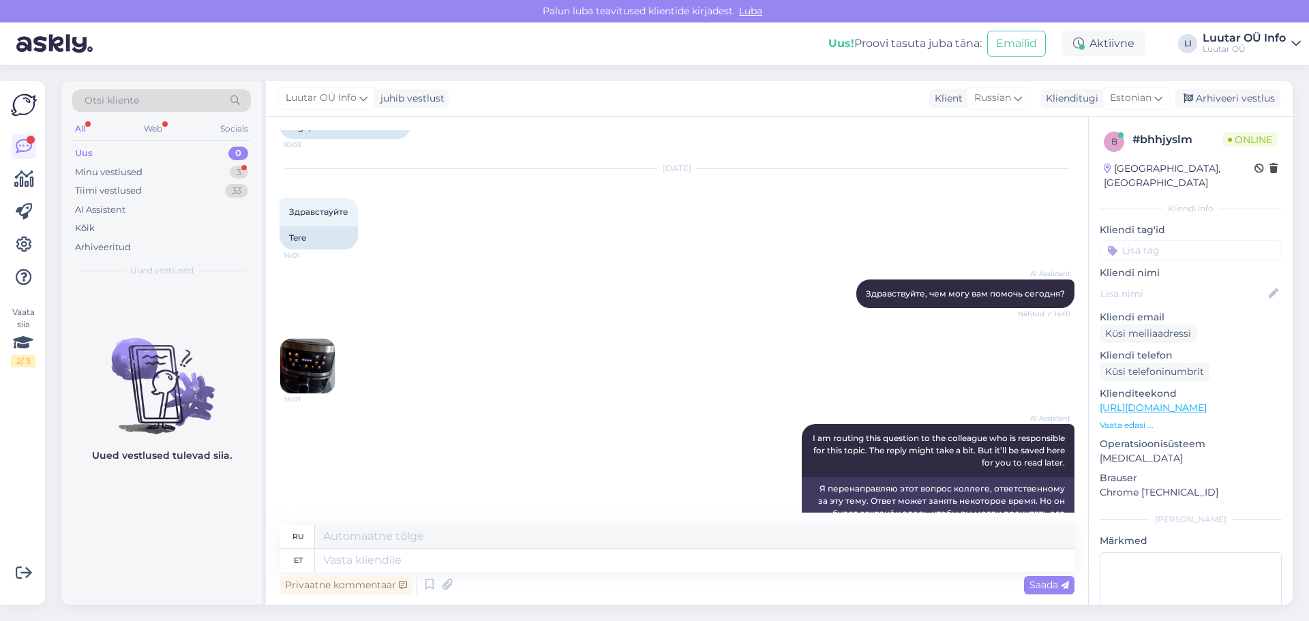
click at [318, 382] on img at bounding box center [307, 366] width 55 height 55
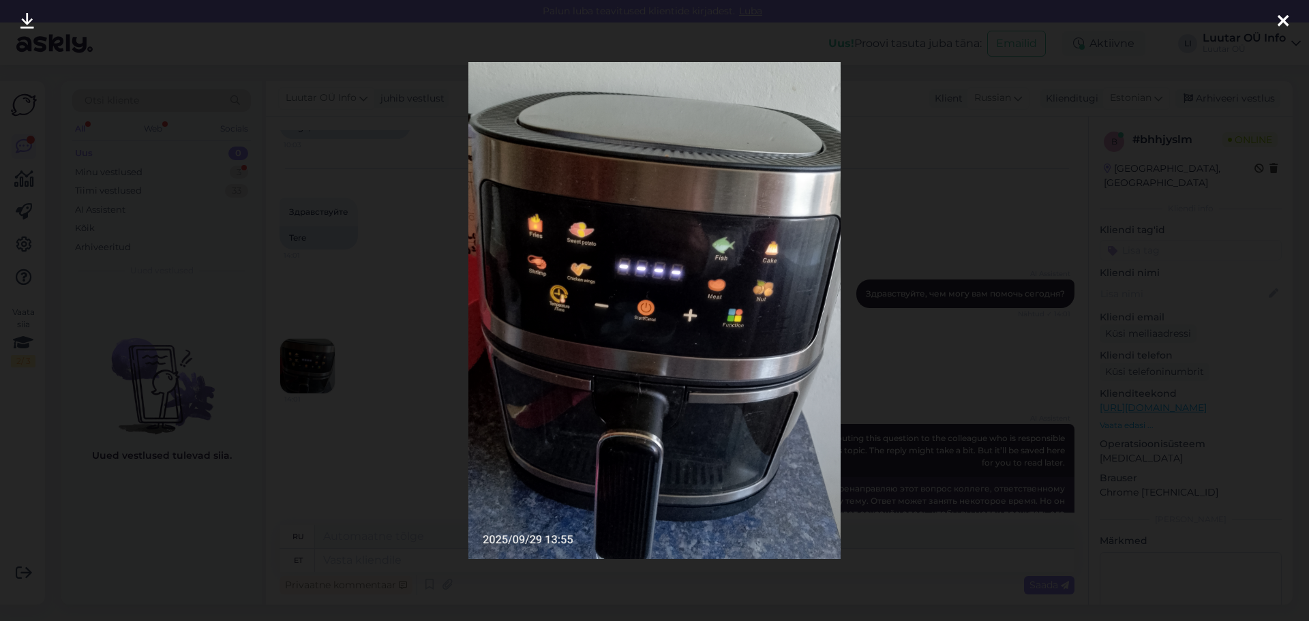
click at [908, 226] on div at bounding box center [654, 310] width 1309 height 621
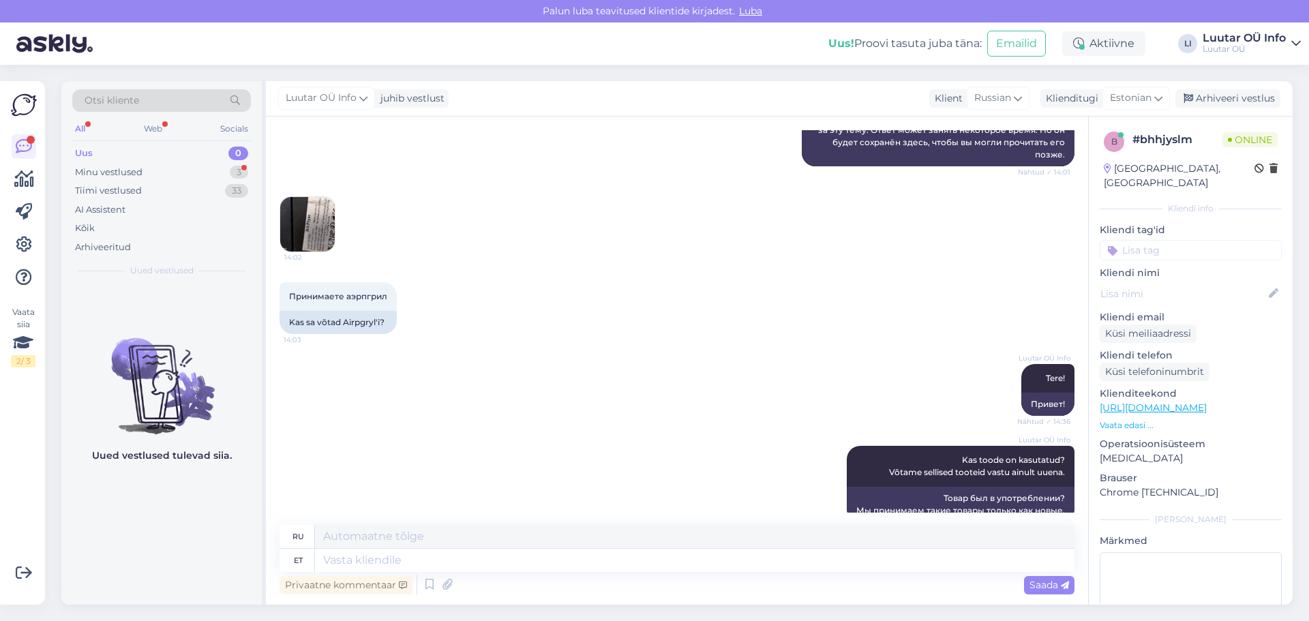
scroll to position [1387, 0]
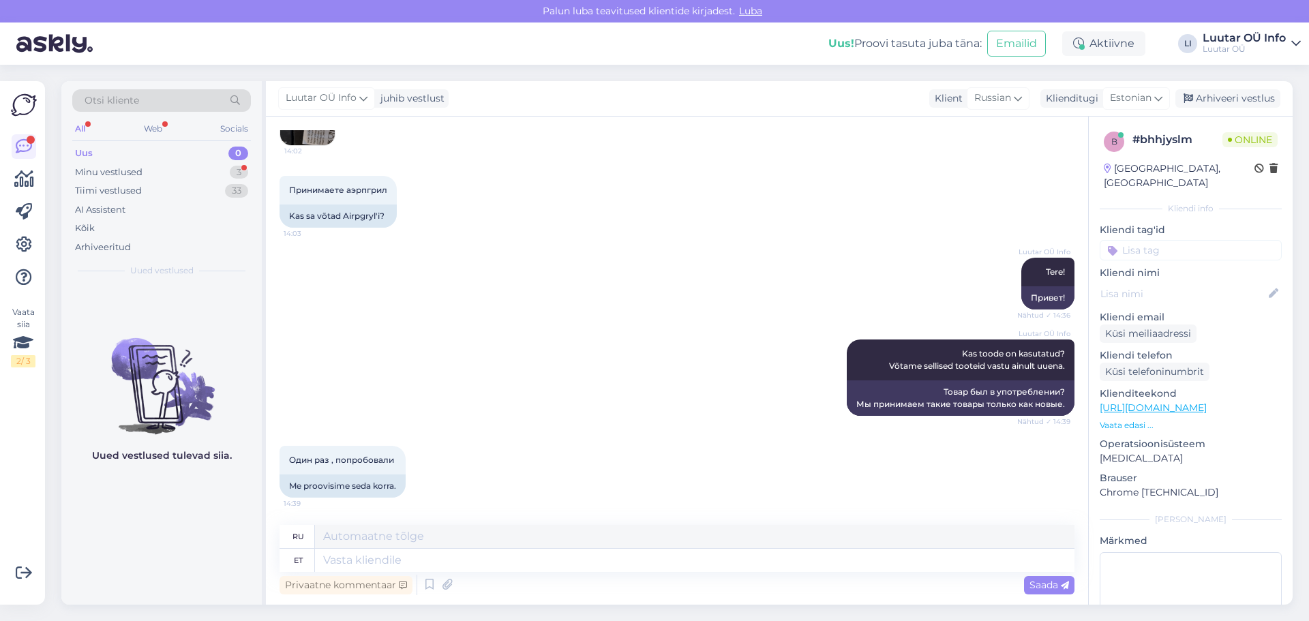
drag, startPoint x: 399, startPoint y: 316, endPoint x: 401, endPoint y: 327, distance: 11.8
click at [399, 316] on div "Luutar OÜ Info Tere! Nähtud ✓ 14:36 Привет!" at bounding box center [676, 284] width 795 height 82
click at [373, 572] on div "Privaatne kommentaar Saada" at bounding box center [676, 585] width 795 height 26
click at [371, 564] on textarea at bounding box center [694, 560] width 759 height 23
click at [550, 465] on div "Один раз , попробовали 14:39 Me proovisime seda korra." at bounding box center [676, 472] width 795 height 82
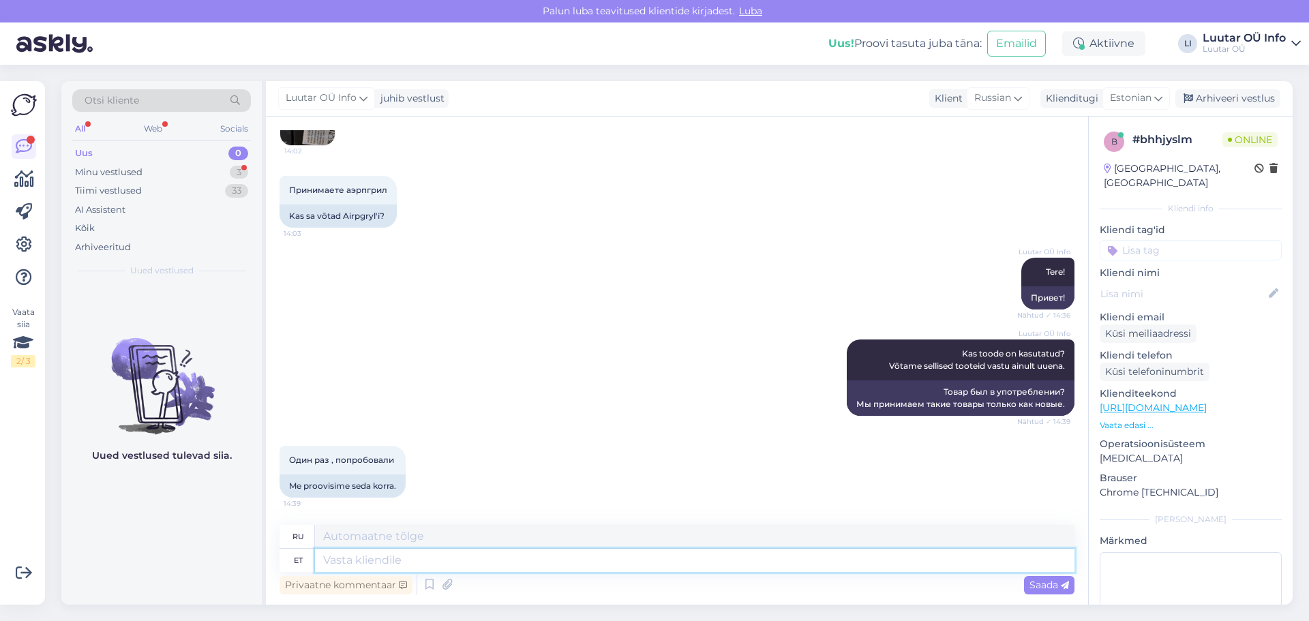
click at [416, 551] on textarea at bounding box center [694, 560] width 759 height 23
click at [404, 551] on textarea at bounding box center [694, 560] width 759 height 23
type textarea "Kahjuks s"
type textarea "К сожалению"
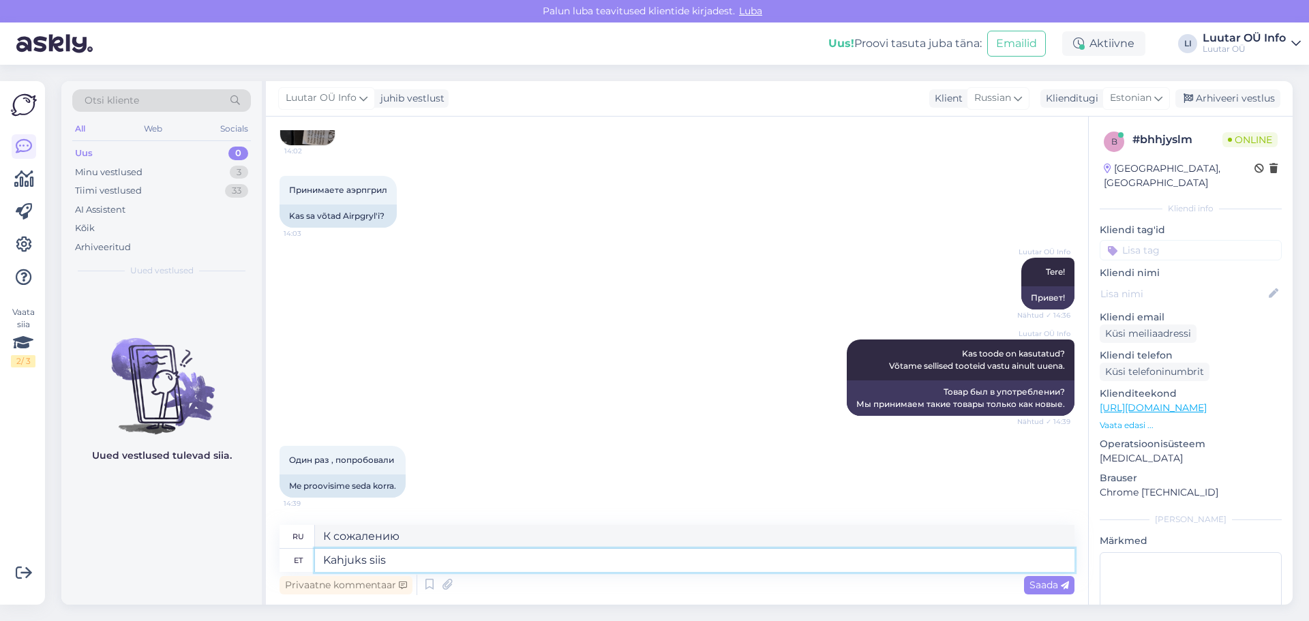
type textarea "Kahjuks siis"
type textarea "К сожалению, тогда"
type textarea "Kahjuks siis ei v"
type textarea "К сожалению, нет."
type textarea "Kahjuks siis [PERSON_NAME] va"
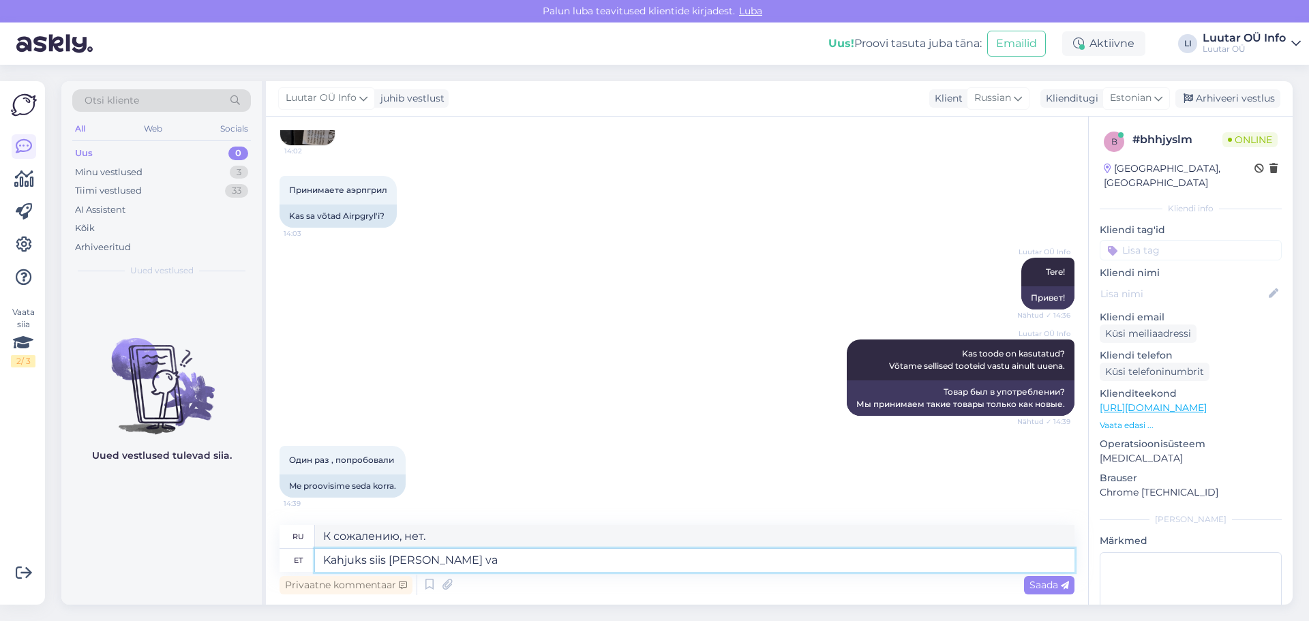
type textarea "К сожалению, тогда нет."
type textarea "Kahjuks siis [PERSON_NAME] vastu"
type textarea "К сожалению, я этого не приму."
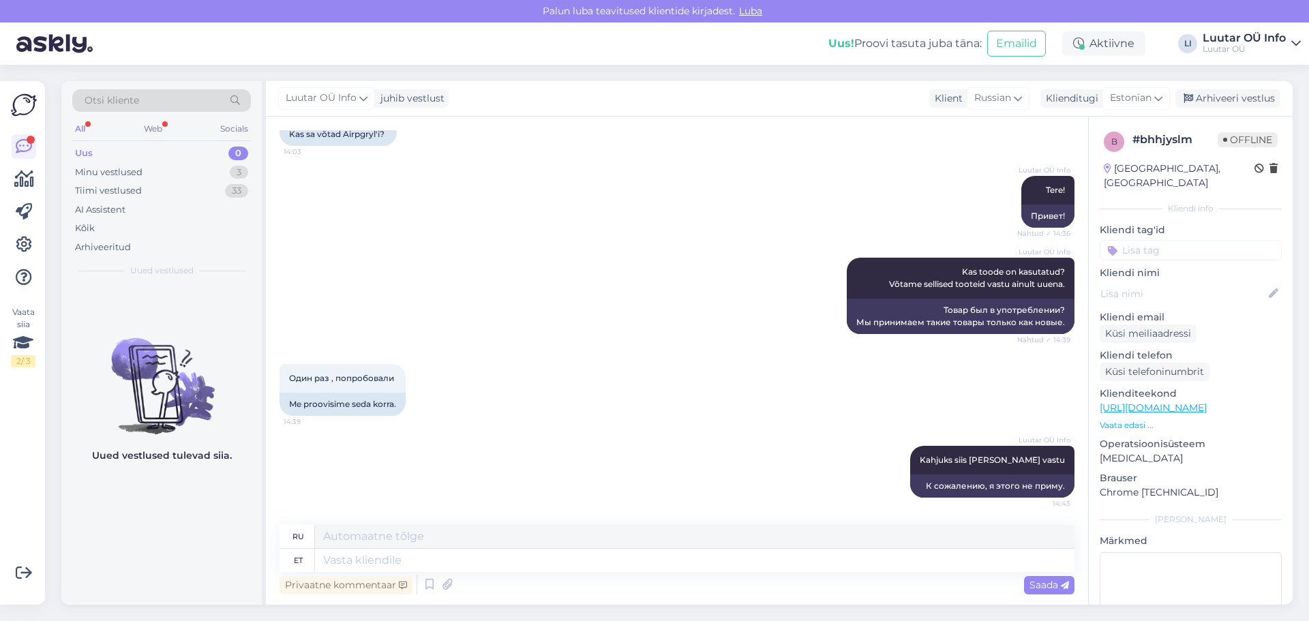
click at [165, 157] on div "Uus 0" at bounding box center [161, 153] width 179 height 19
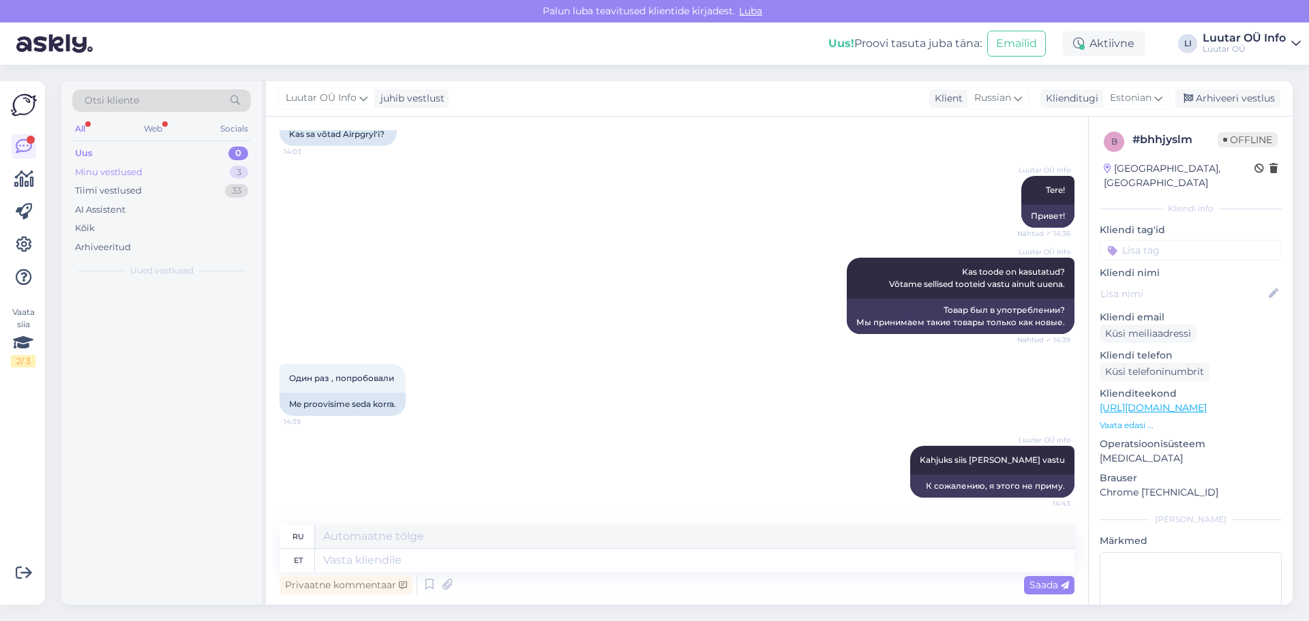
click at [160, 166] on div "Minu vestlused 3" at bounding box center [161, 172] width 179 height 19
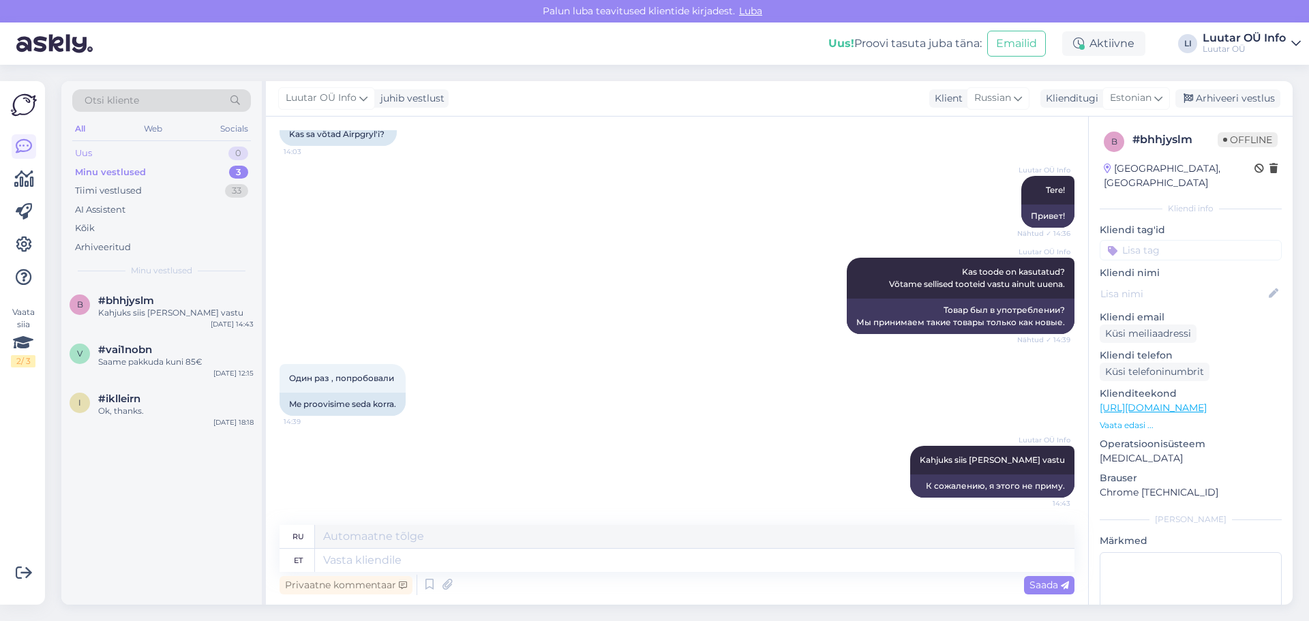
click at [139, 149] on div "Uus 0" at bounding box center [161, 153] width 179 height 19
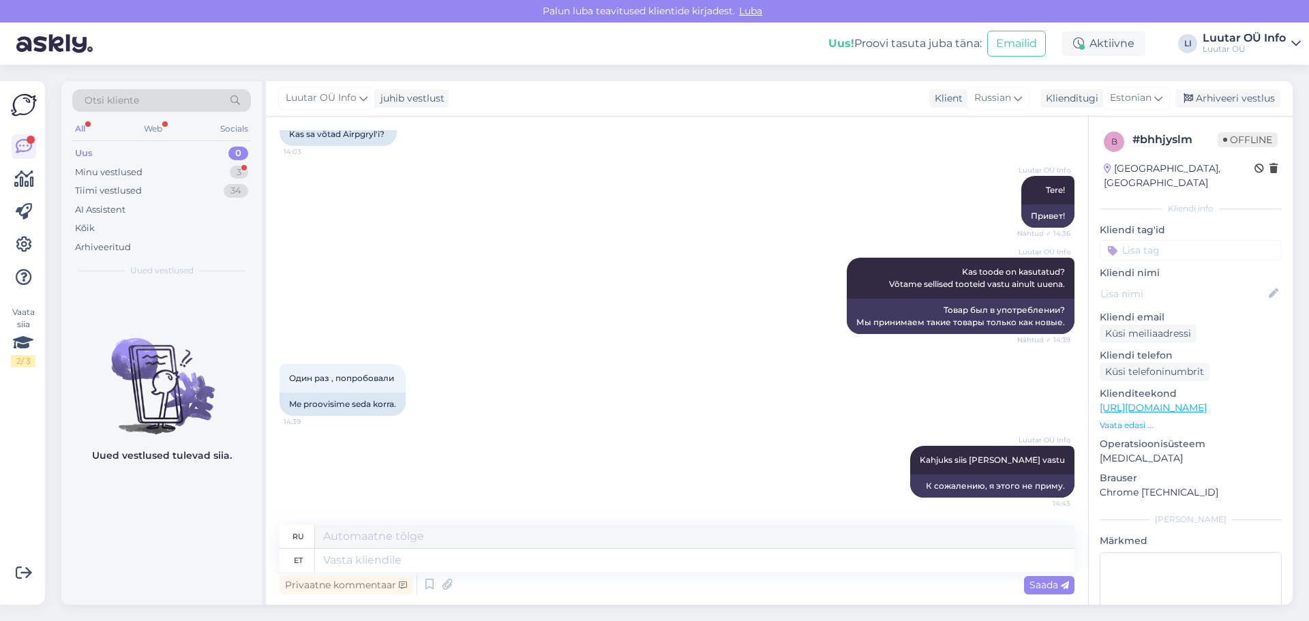
click at [141, 155] on div "Uus 0" at bounding box center [161, 153] width 179 height 19
click at [144, 175] on div "Minu vestlused 3" at bounding box center [161, 172] width 179 height 19
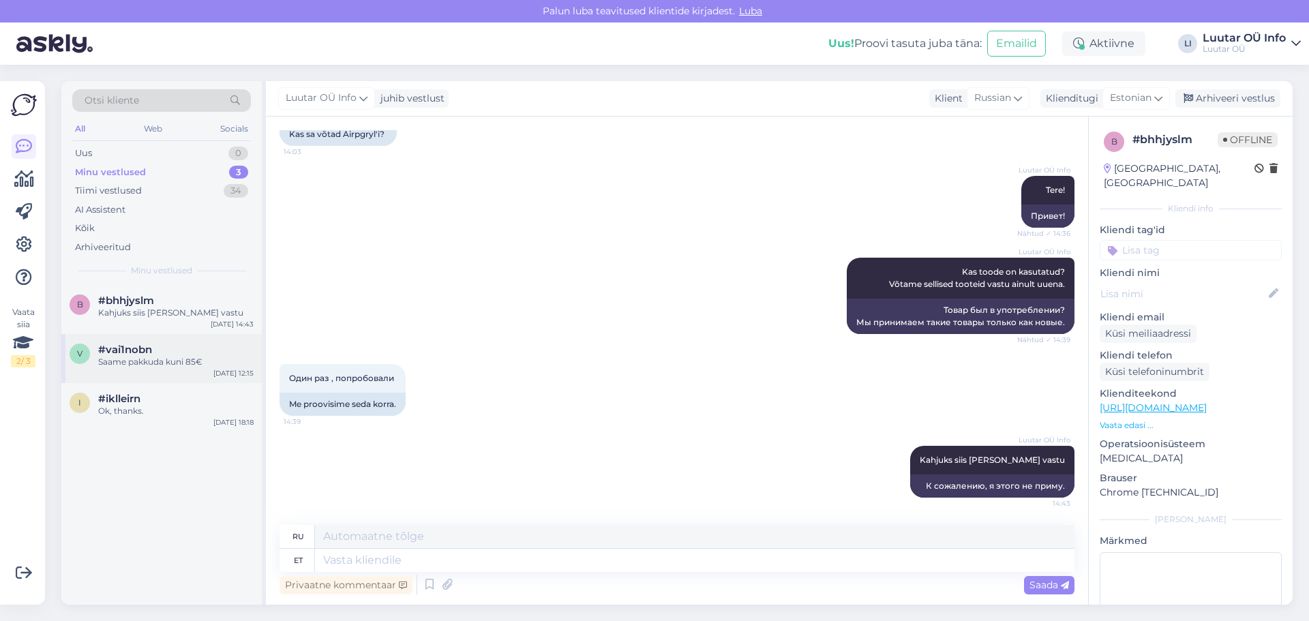
click at [160, 361] on div "Saame pakkuda kuni 85€" at bounding box center [175, 362] width 155 height 12
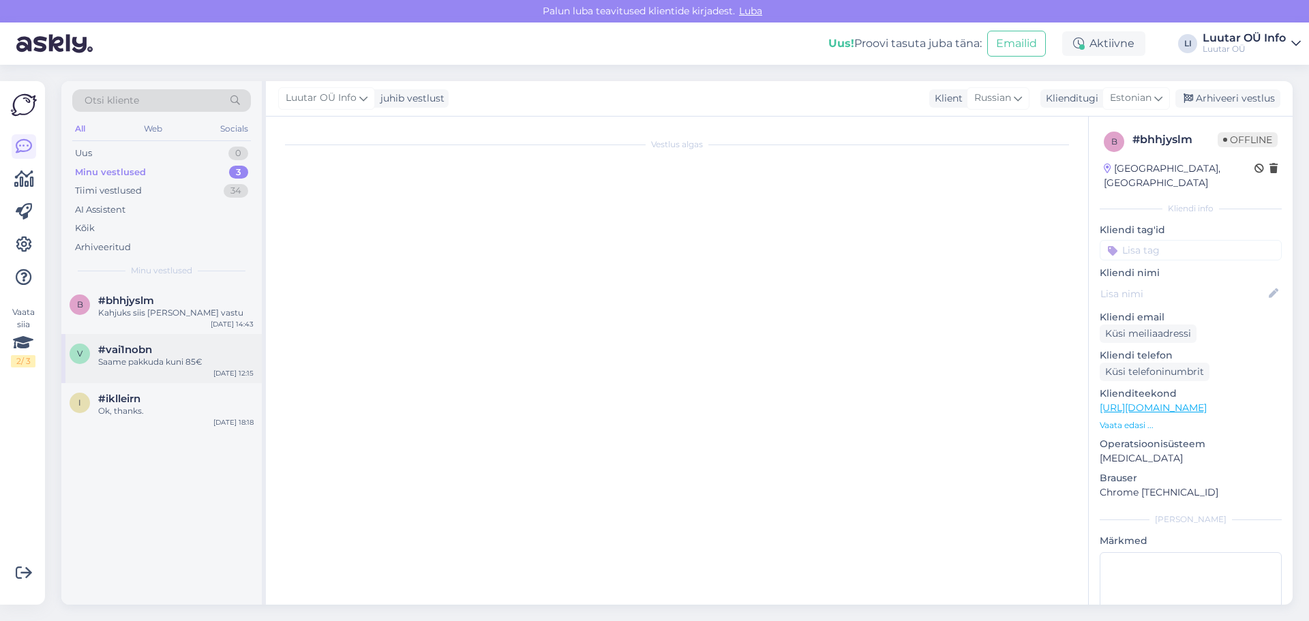
scroll to position [923, 0]
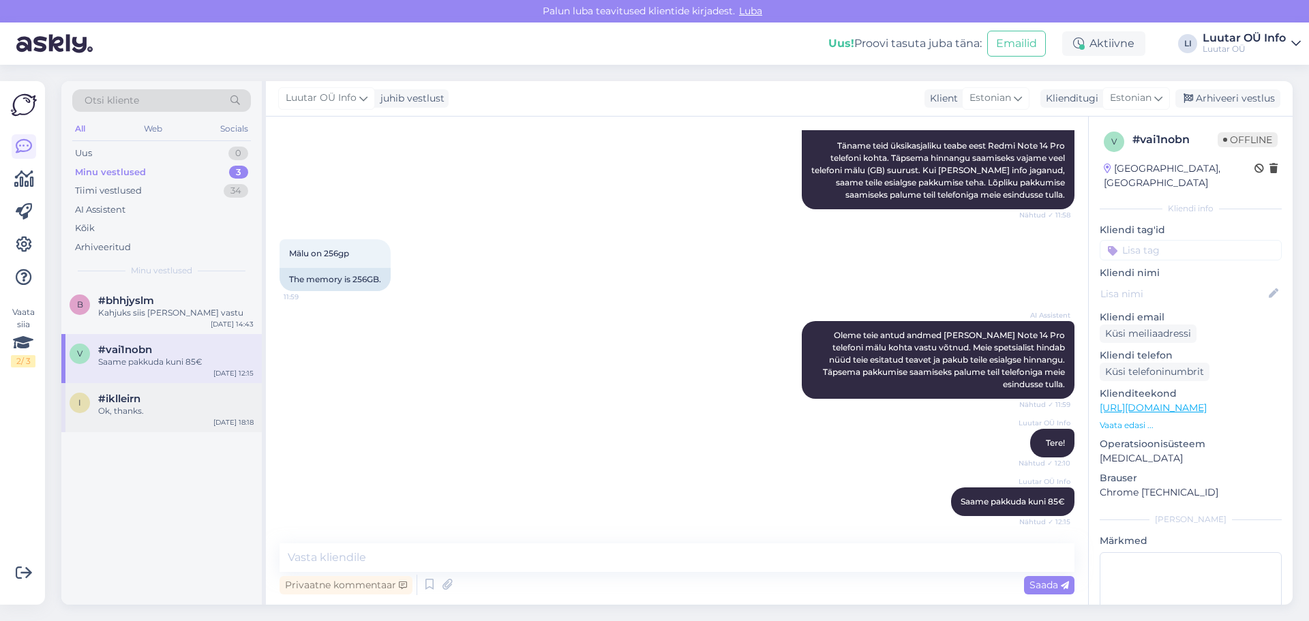
click at [161, 399] on div "#iklleirn" at bounding box center [175, 399] width 155 height 12
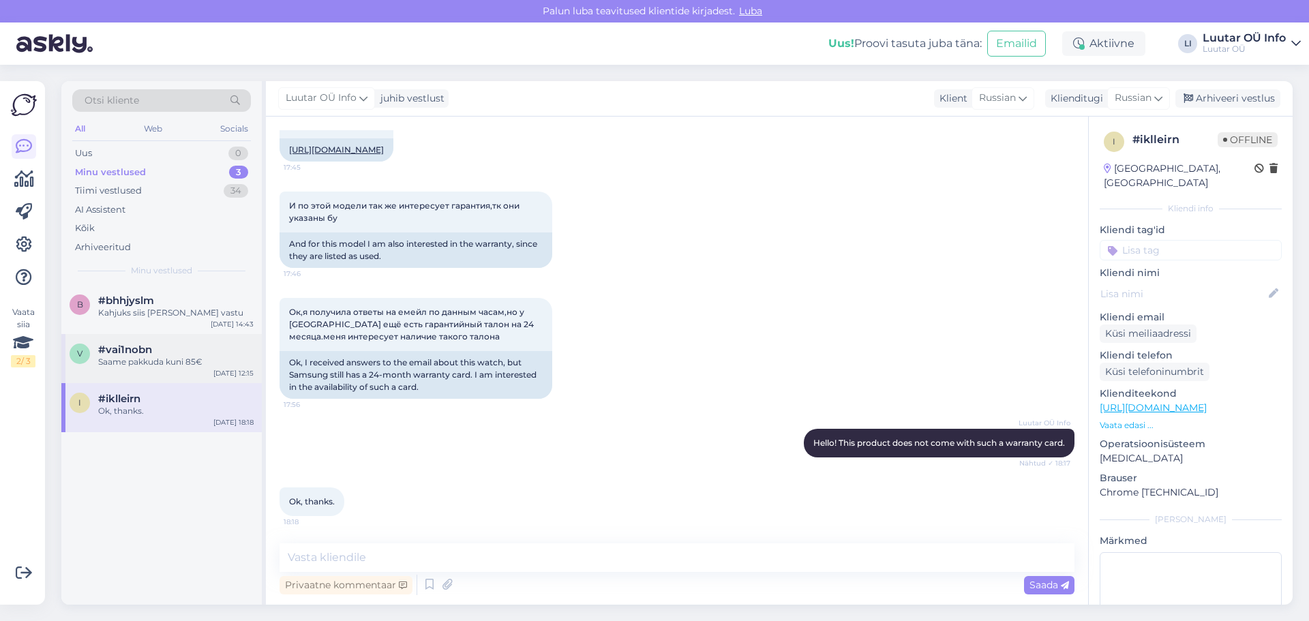
click at [164, 345] on div "#vai1nobn" at bounding box center [175, 349] width 155 height 12
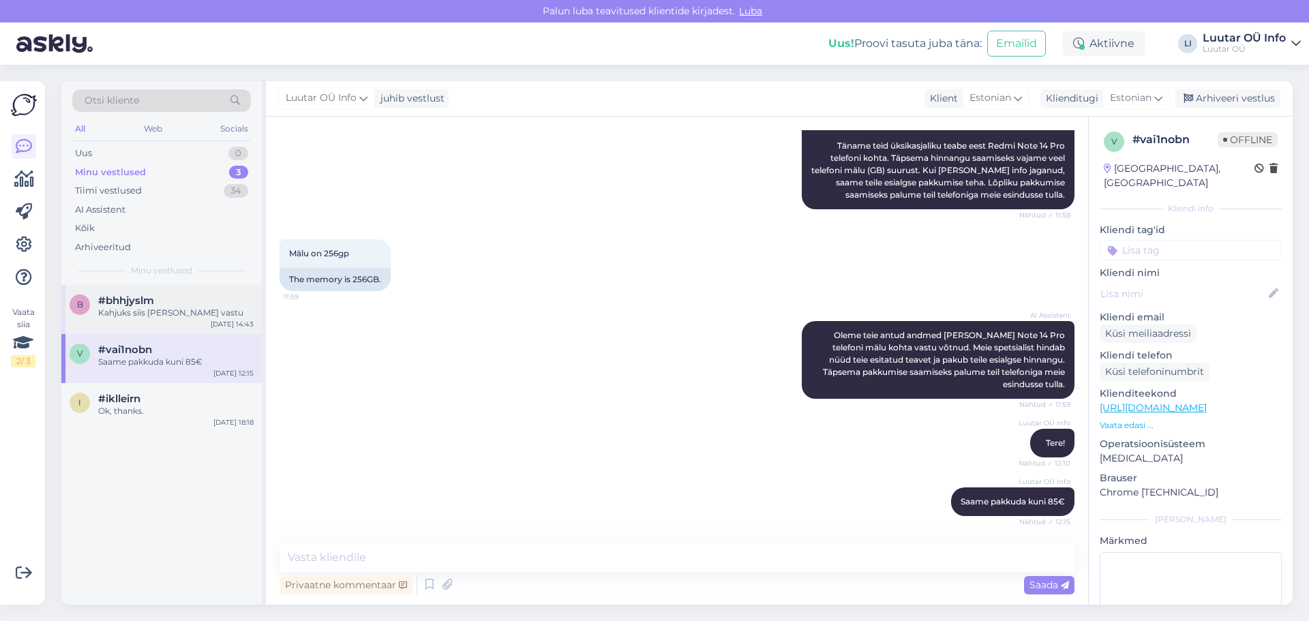
click at [164, 313] on div "Kahjuks siis [PERSON_NAME] vastu" at bounding box center [175, 313] width 155 height 12
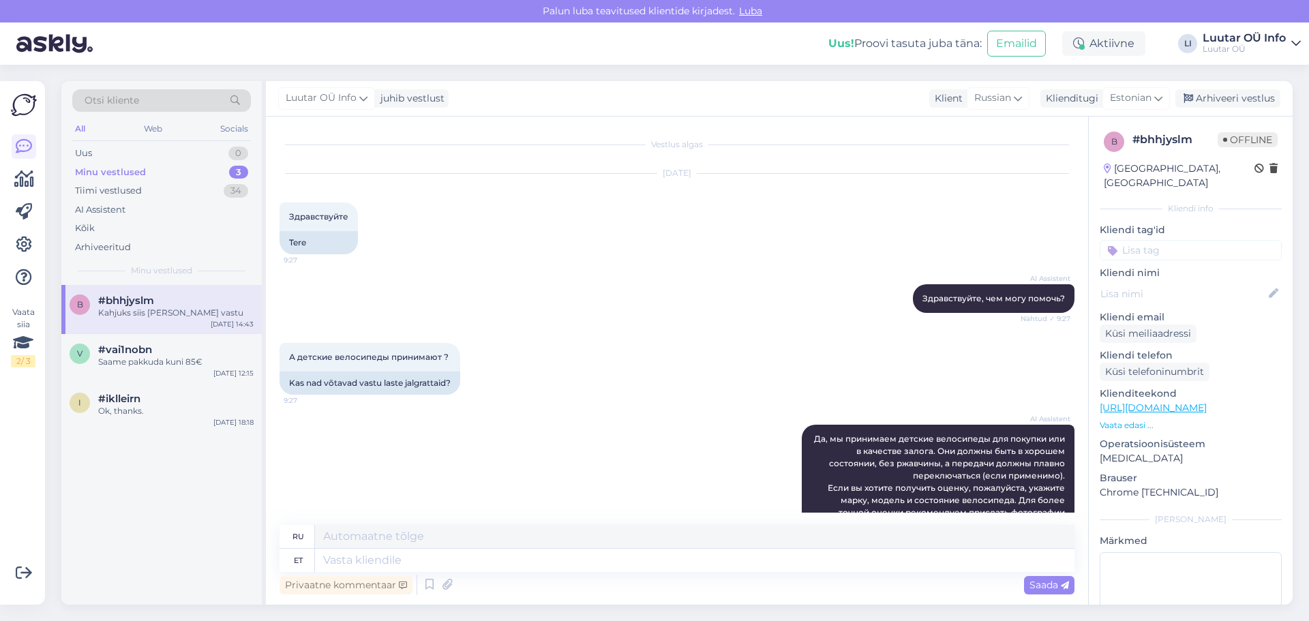
scroll to position [1469, 0]
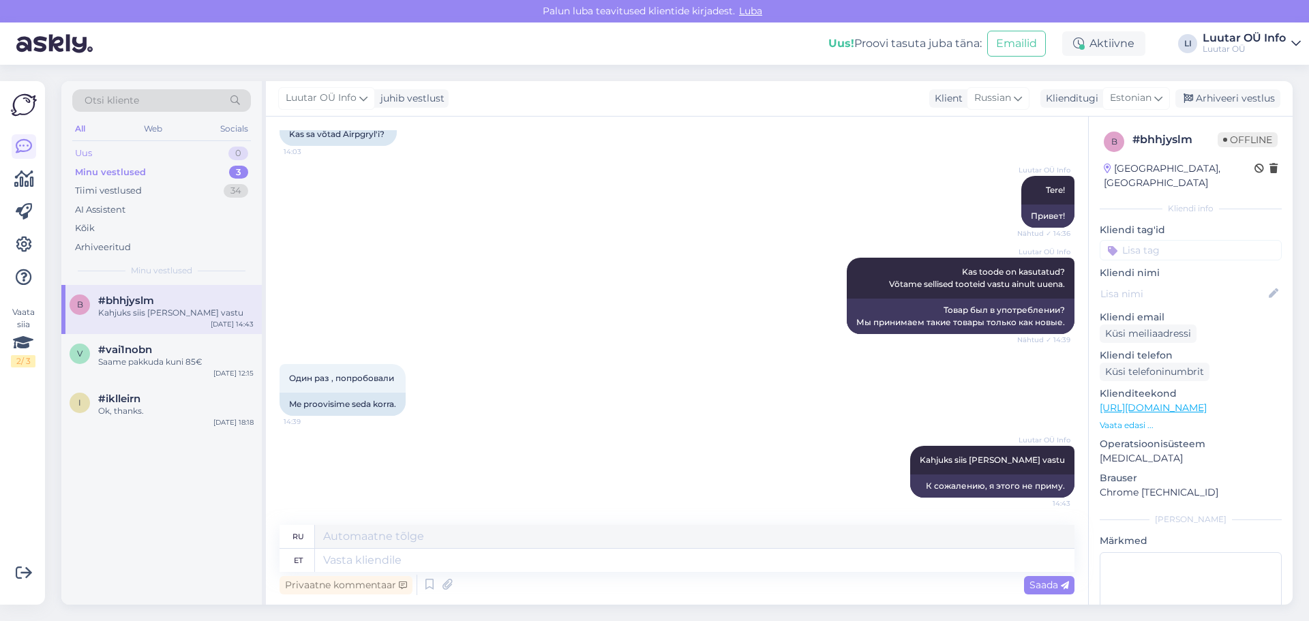
click at [160, 157] on div "Uus 0" at bounding box center [161, 153] width 179 height 19
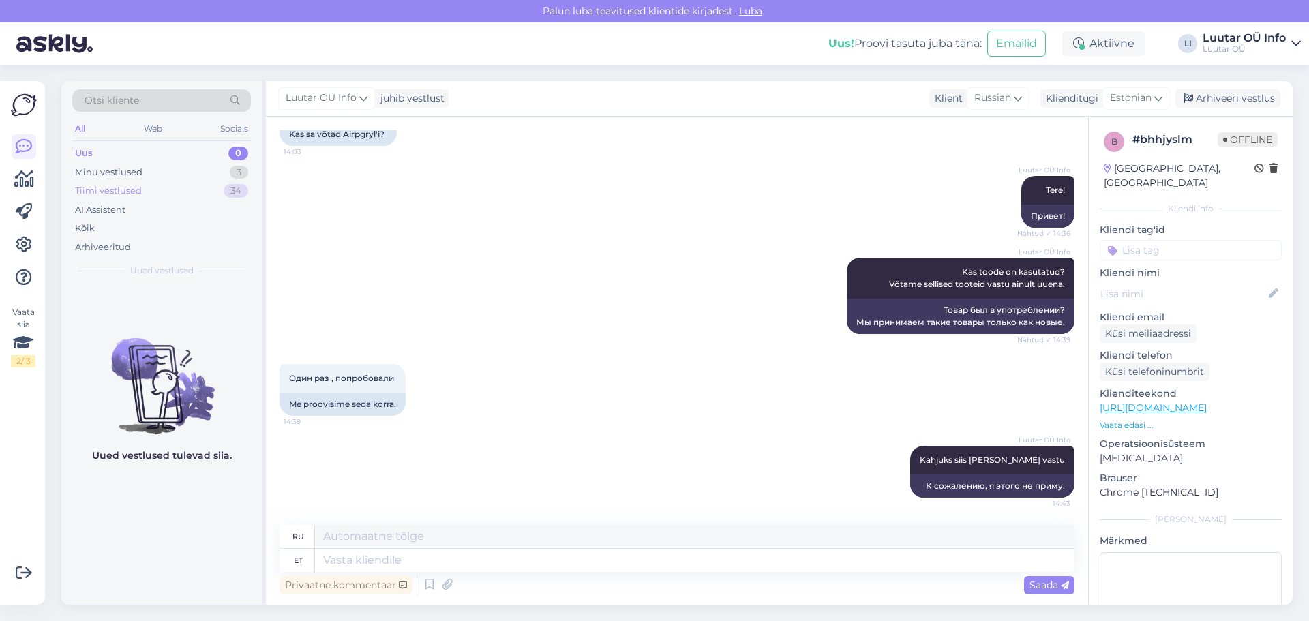
click at [157, 198] on div "Tiimi vestlused 34" at bounding box center [161, 190] width 179 height 19
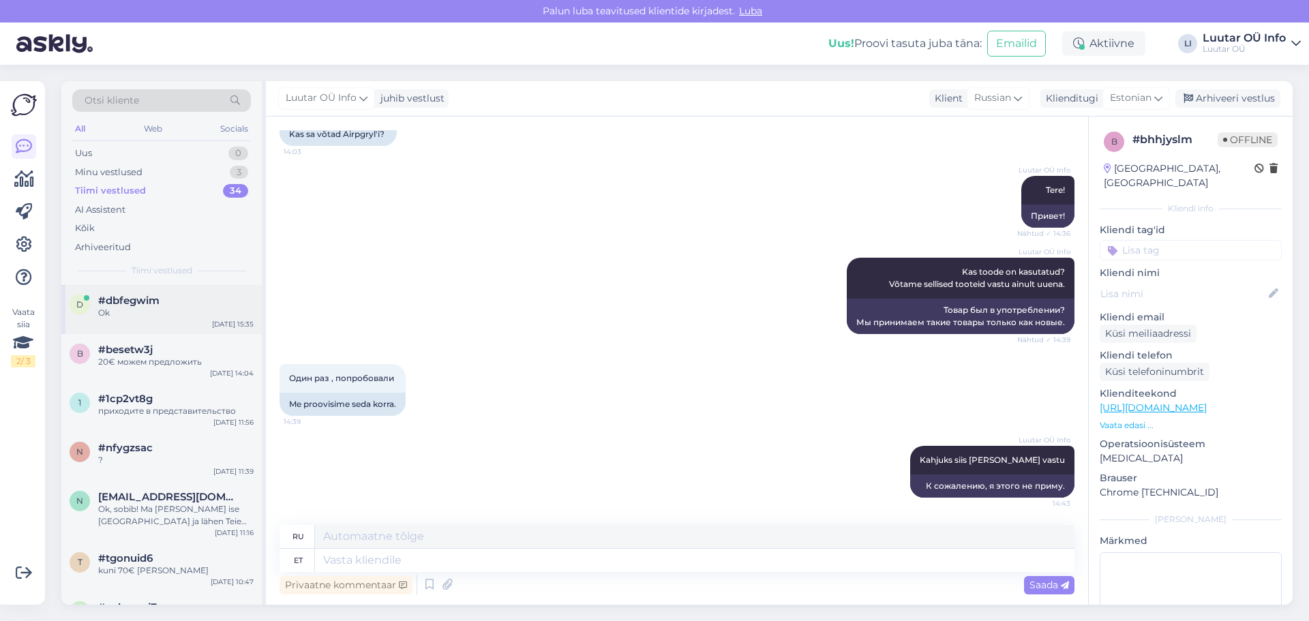
click at [161, 311] on div "Ok" at bounding box center [175, 313] width 155 height 12
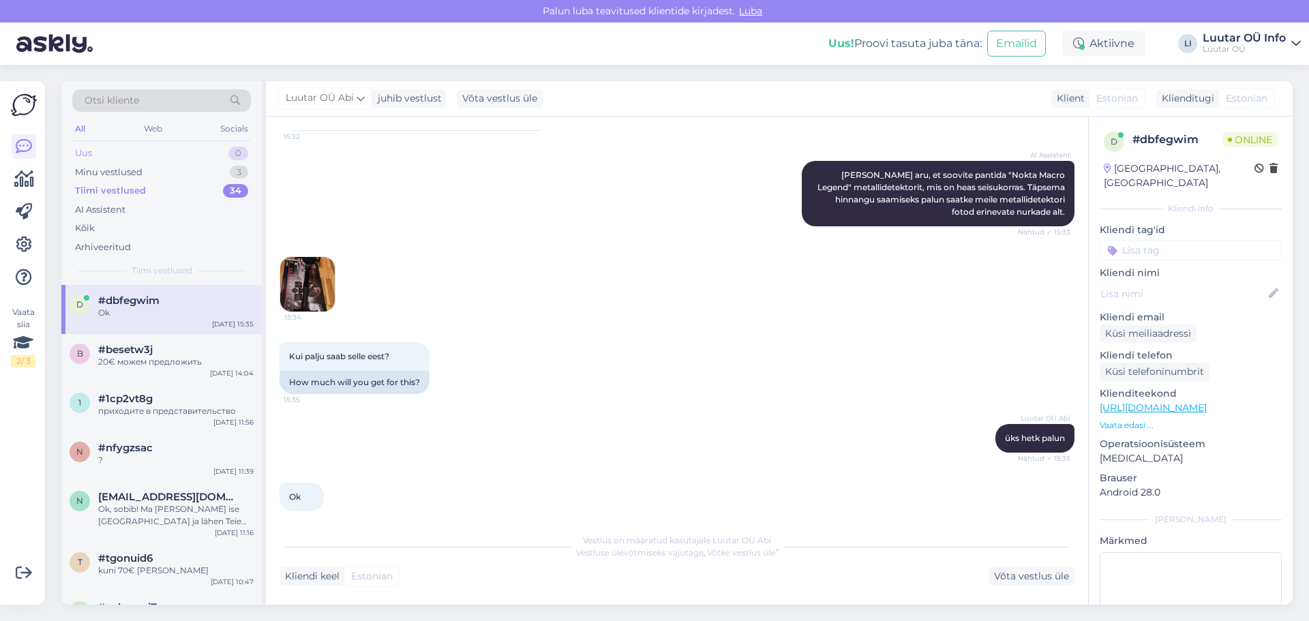
click at [143, 153] on div "Uus 0" at bounding box center [161, 153] width 179 height 19
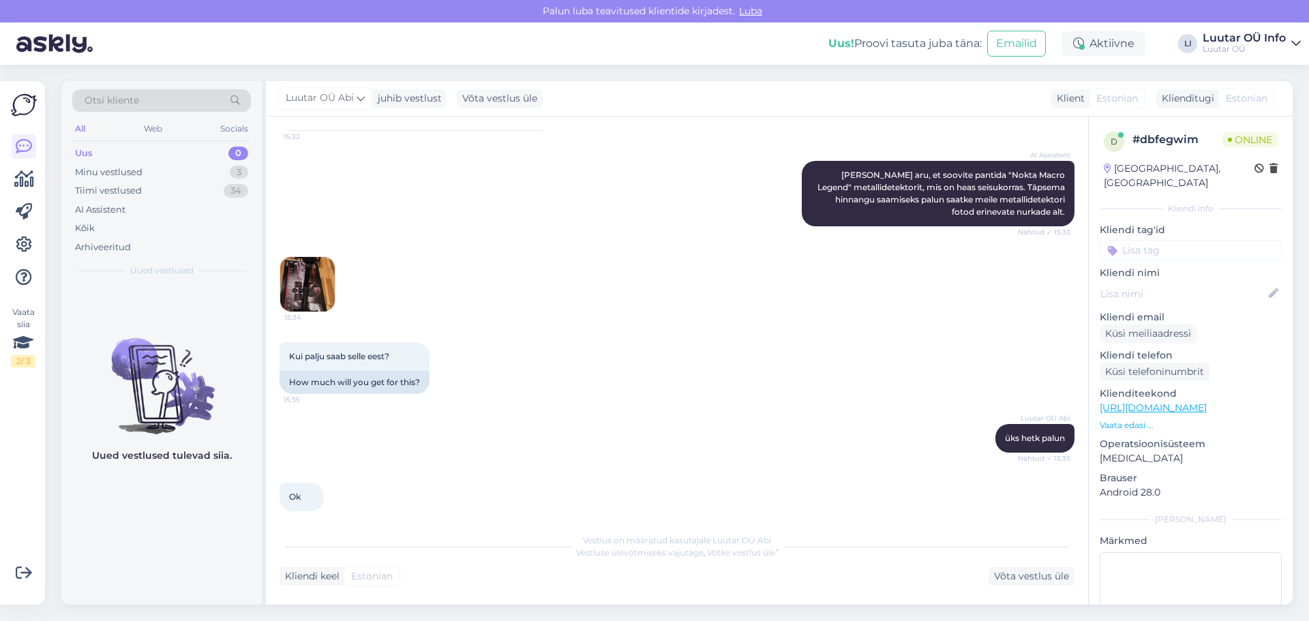
click at [517, 269] on div "15:34" at bounding box center [676, 284] width 795 height 86
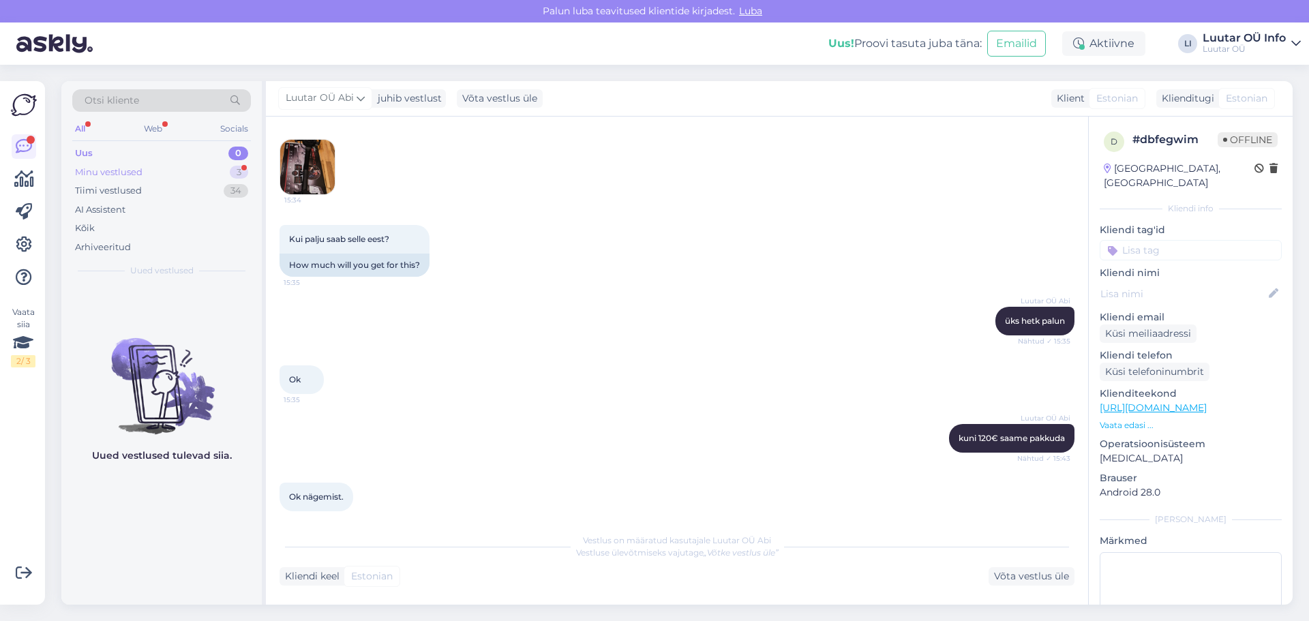
click at [156, 168] on div "Minu vestlused 3" at bounding box center [161, 172] width 179 height 19
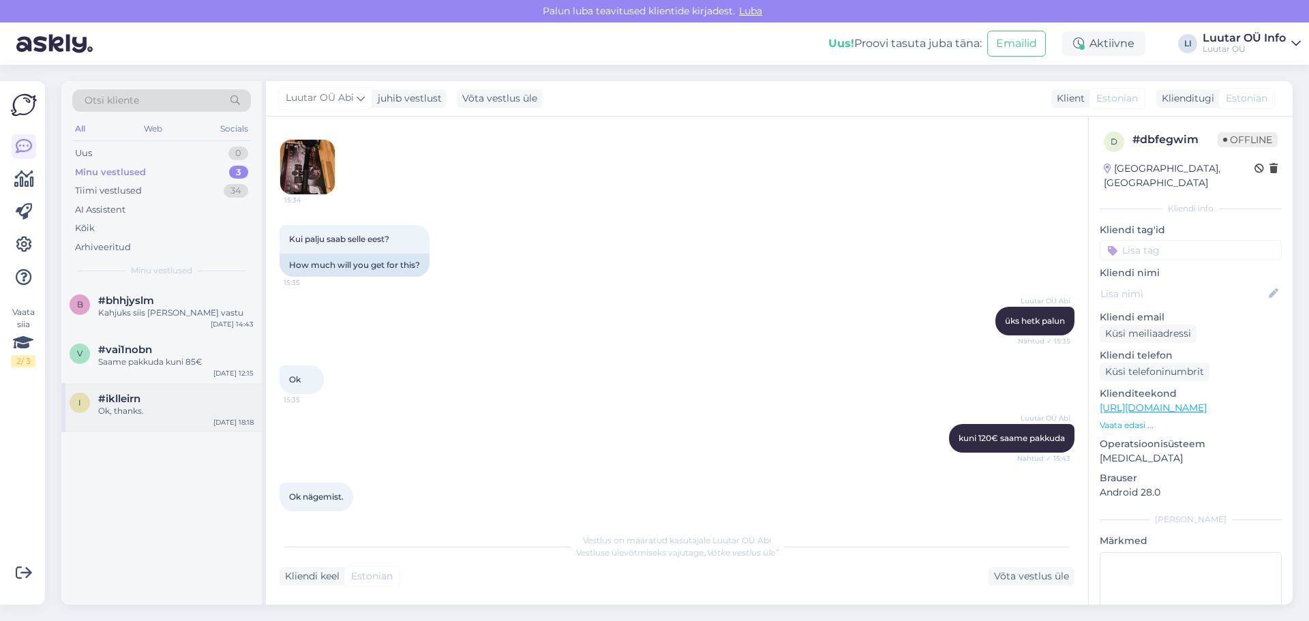
click at [177, 407] on div "Ok, thanks." at bounding box center [175, 411] width 155 height 12
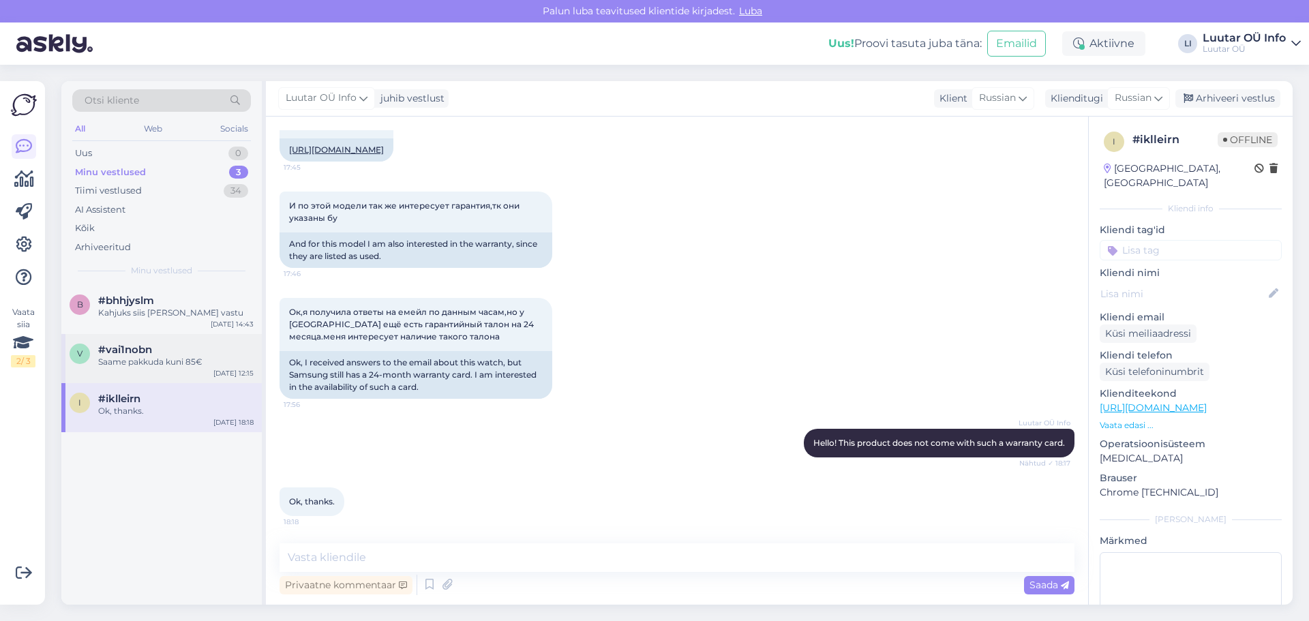
click at [179, 361] on div "Saame pakkuda kuni 85€" at bounding box center [175, 362] width 155 height 12
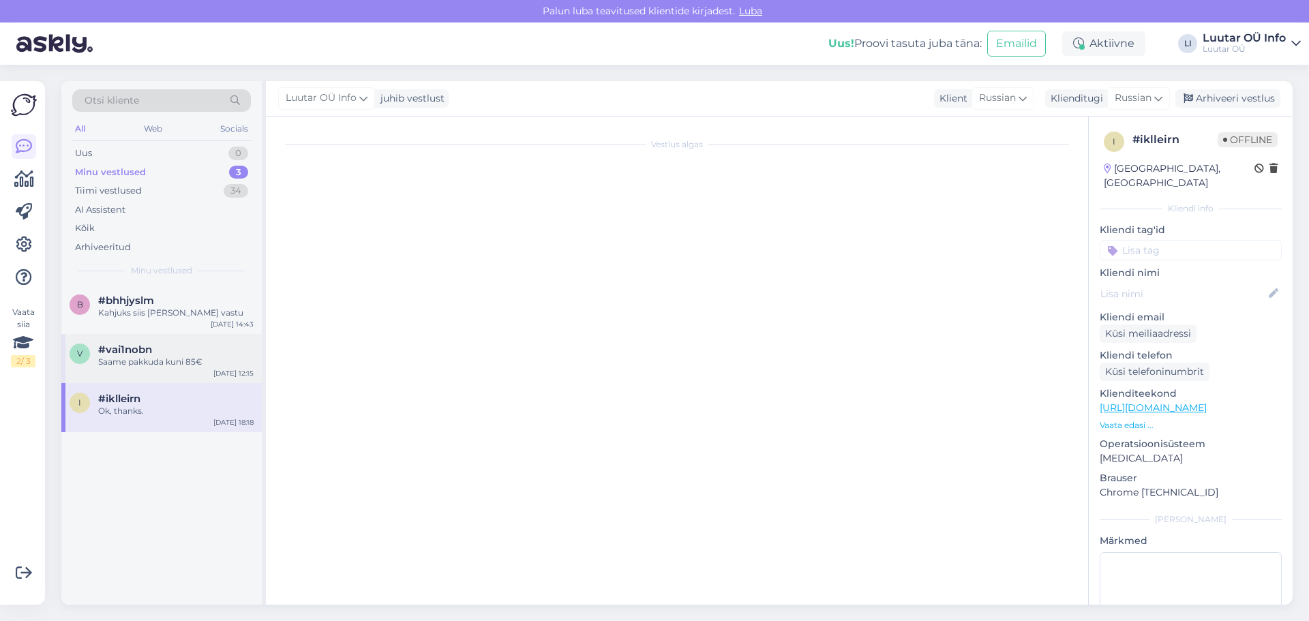
scroll to position [923, 0]
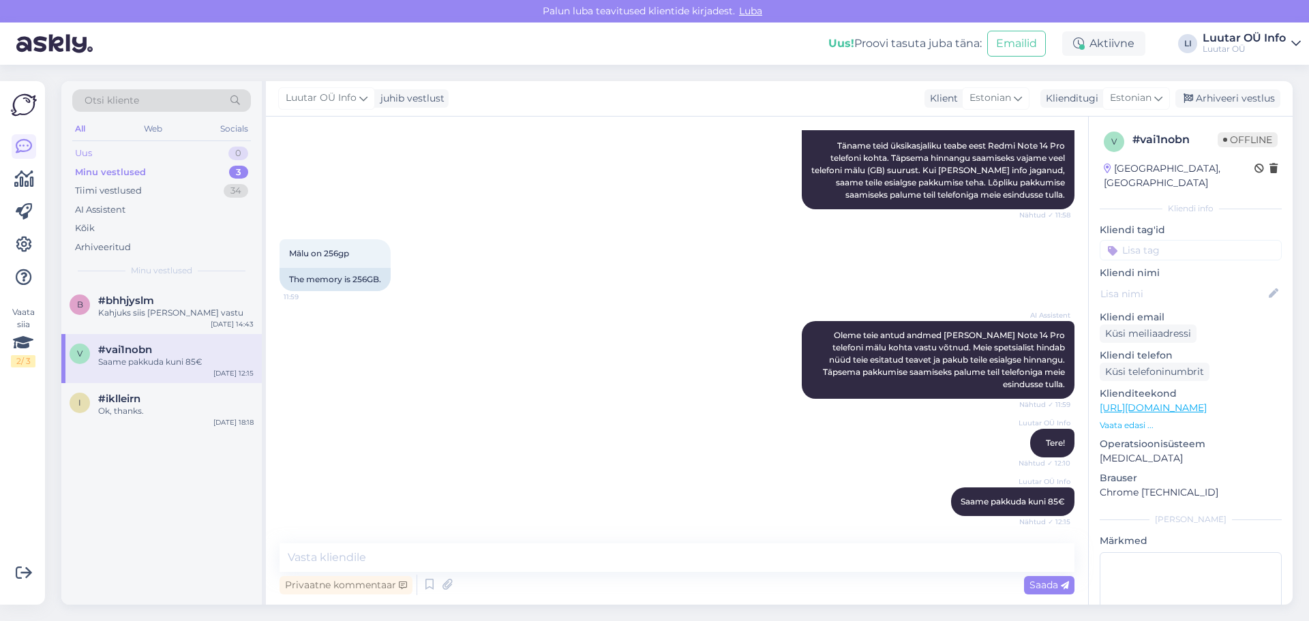
click at [114, 151] on div "Uus 0" at bounding box center [161, 153] width 179 height 19
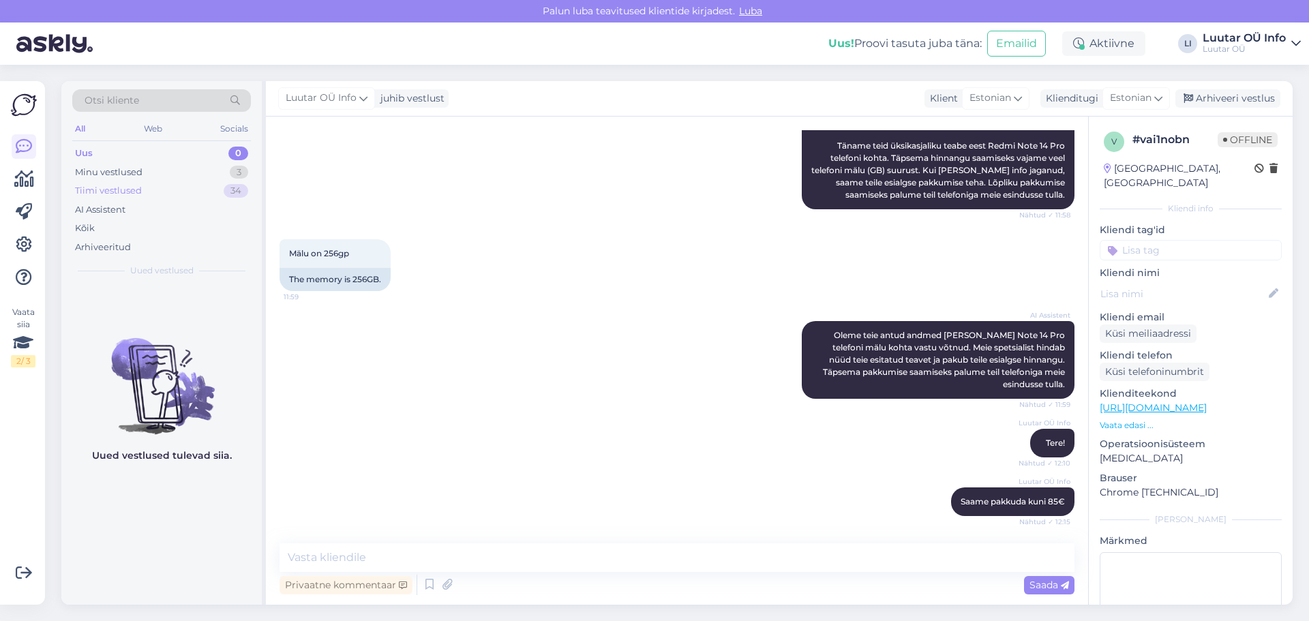
click at [134, 183] on div "Tiimi vestlused 34" at bounding box center [161, 190] width 179 height 19
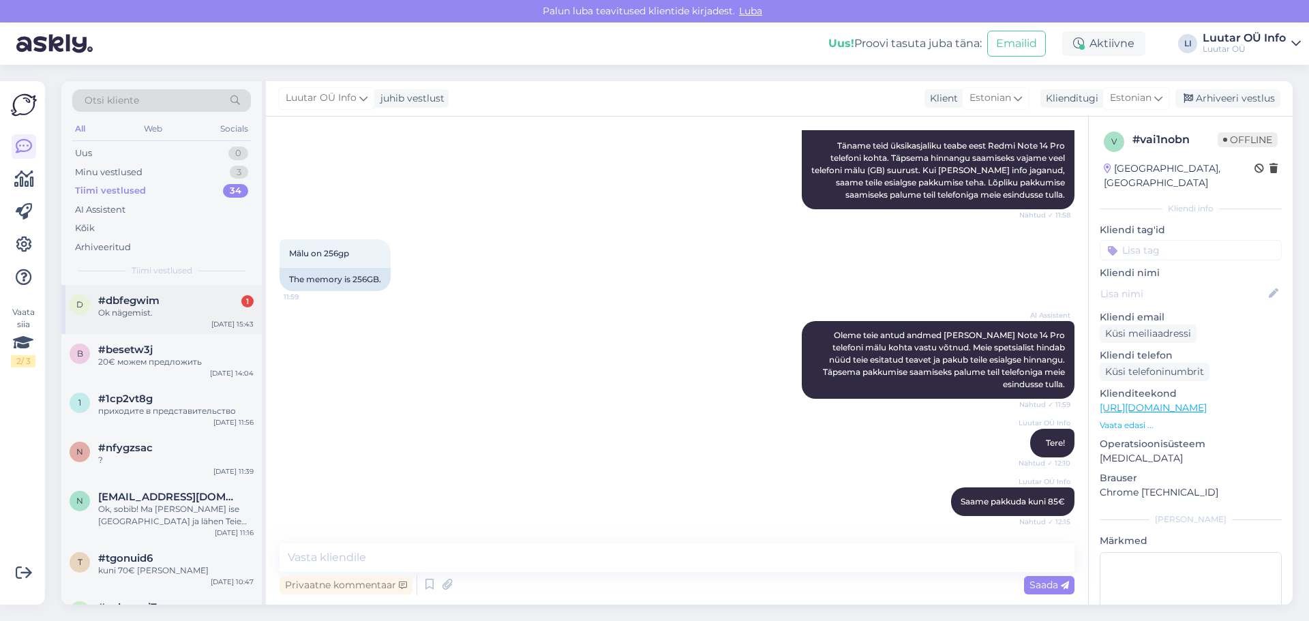
click at [160, 298] on div "#dbfegwim 1" at bounding box center [175, 300] width 155 height 12
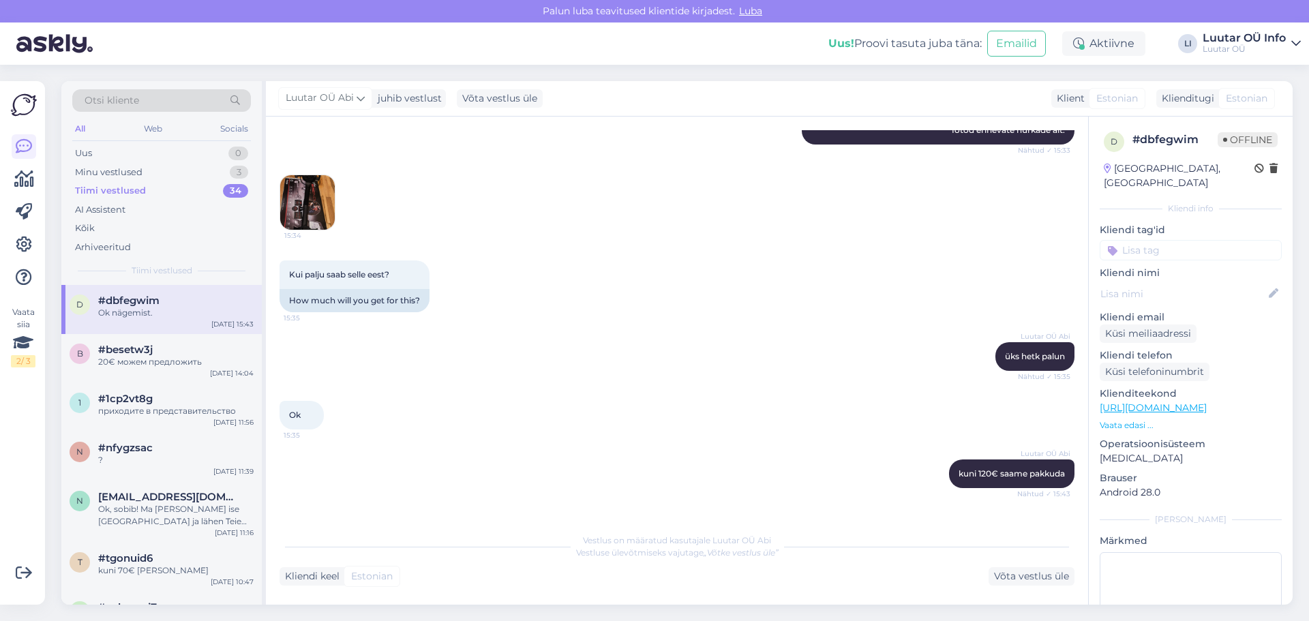
scroll to position [477, 0]
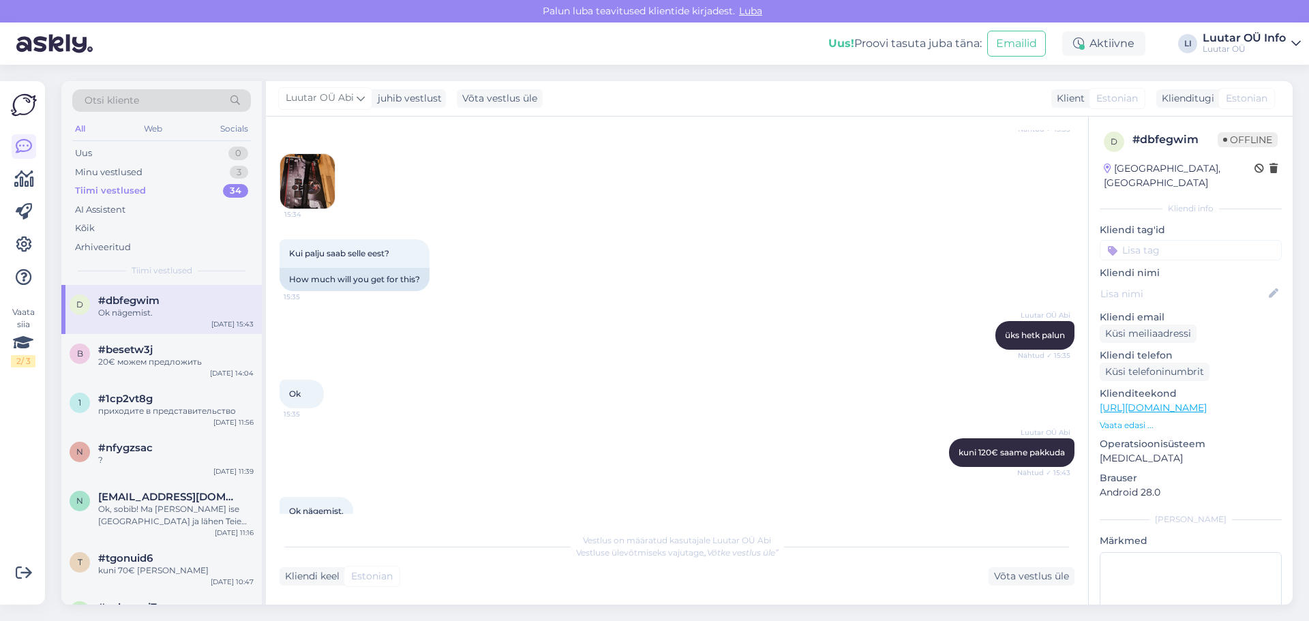
click at [333, 163] on img at bounding box center [307, 181] width 55 height 55
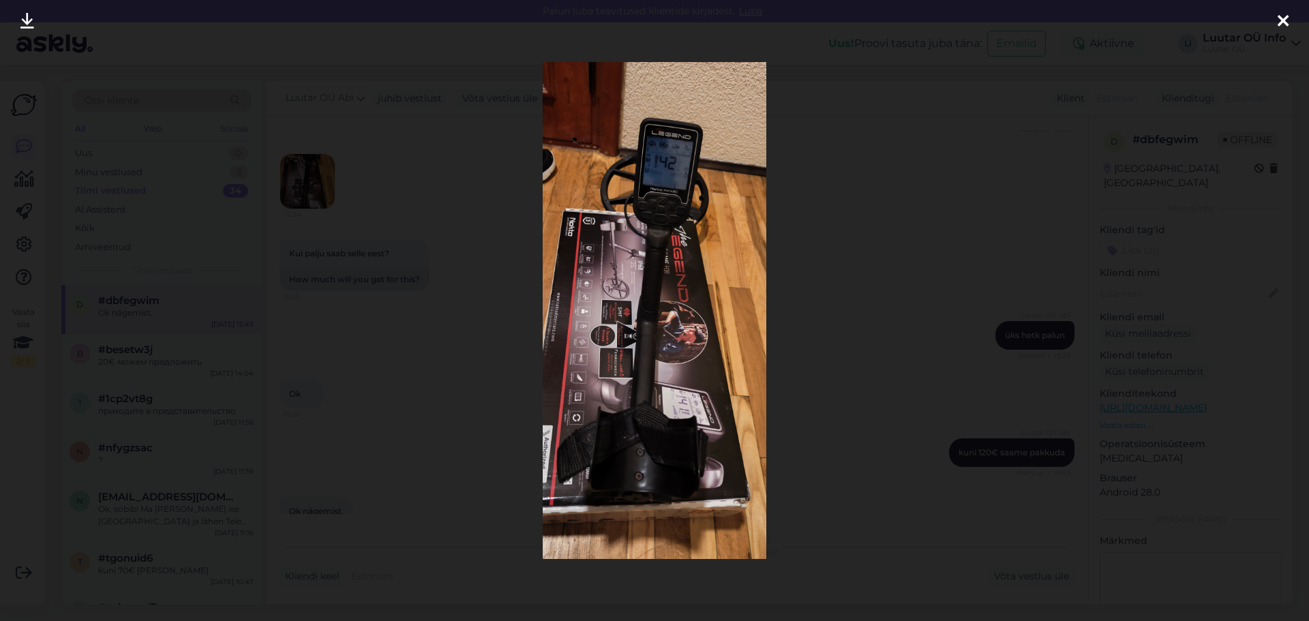
click at [870, 322] on div at bounding box center [654, 310] width 1309 height 621
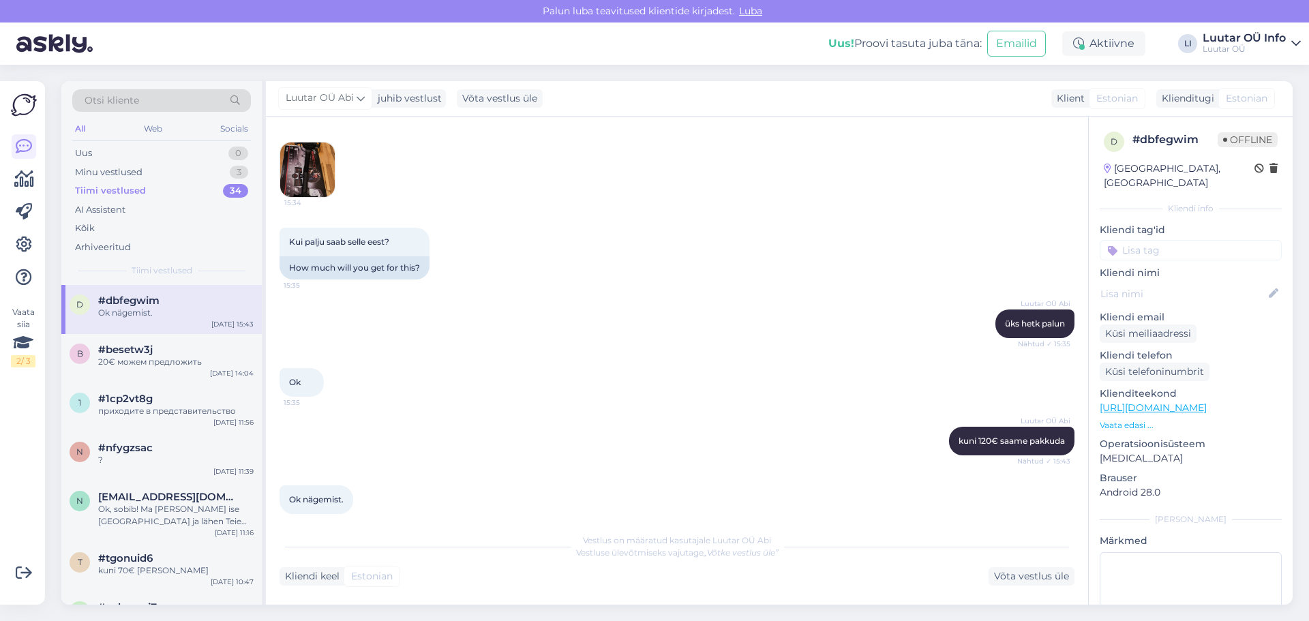
scroll to position [491, 0]
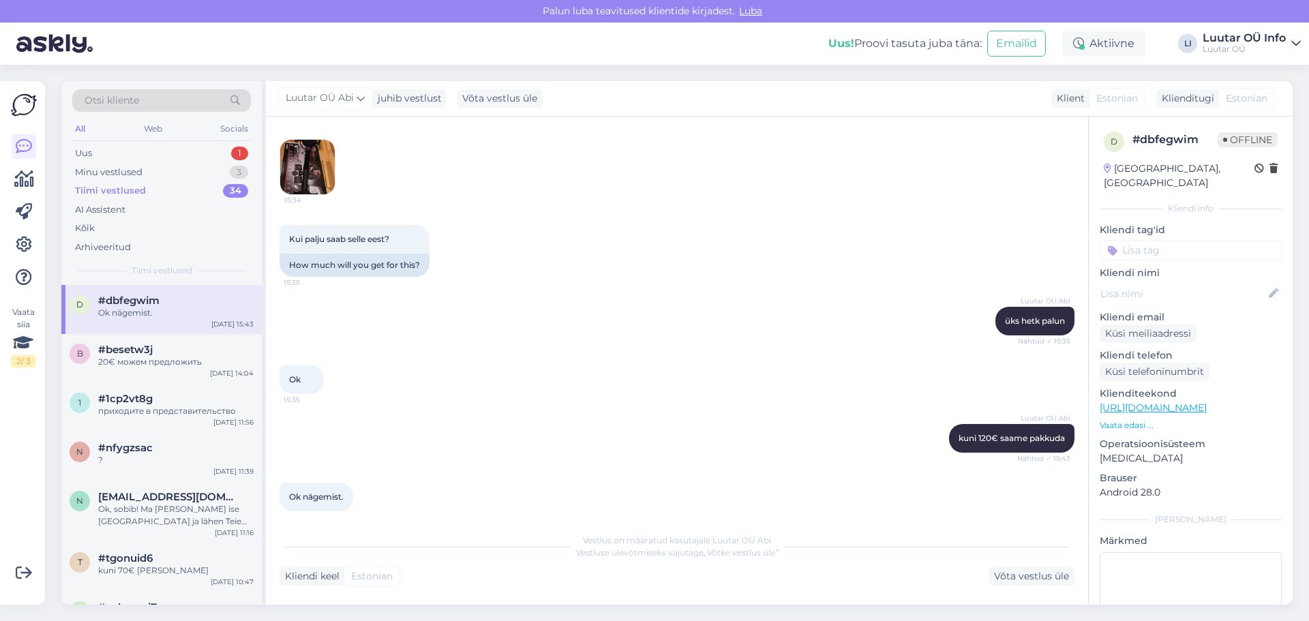
click at [191, 135] on div "All Web Socials" at bounding box center [161, 130] width 179 height 21
click at [185, 144] on div "Uus 1" at bounding box center [161, 153] width 179 height 19
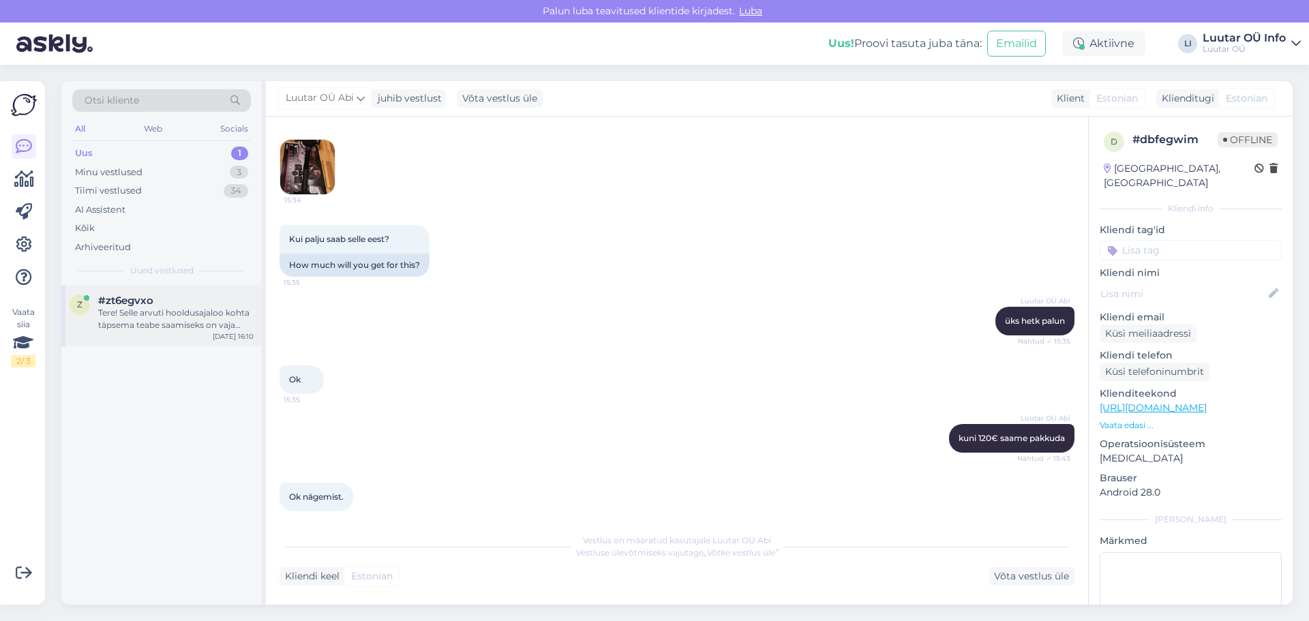
click at [120, 309] on div "Tere! Selle arvuti hooldusajaloo kohta täpsema teabe saamiseks on vaja kontroll…" at bounding box center [175, 319] width 155 height 25
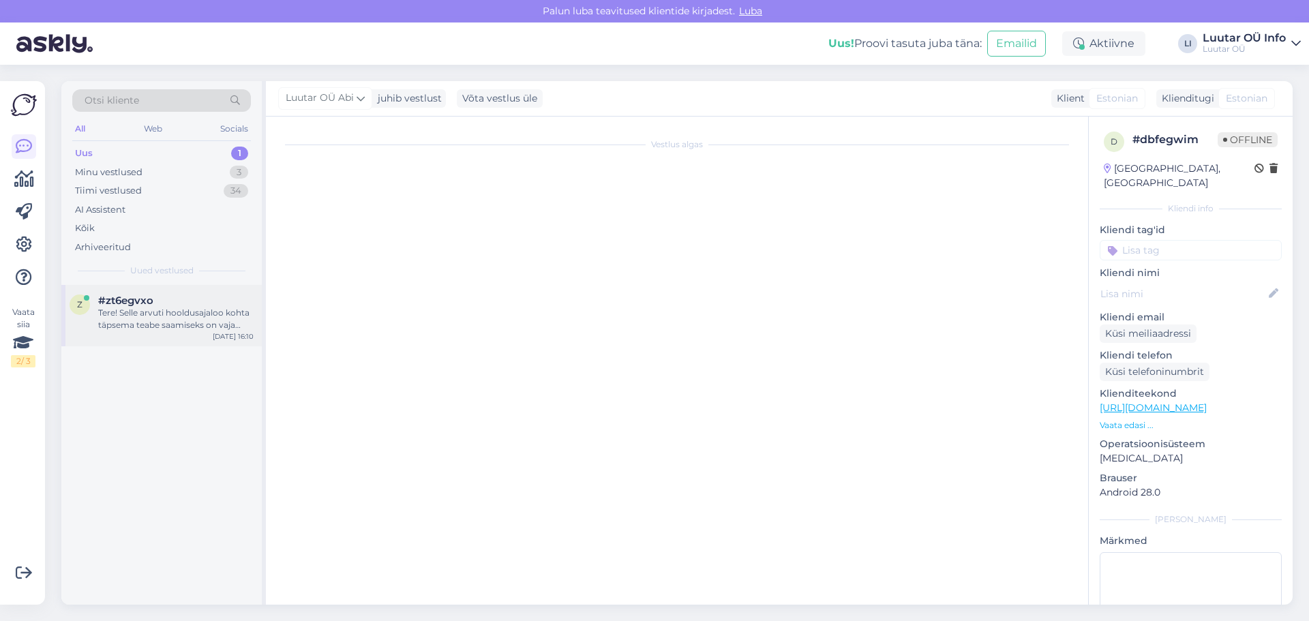
scroll to position [0, 0]
